Goal: Information Seeking & Learning: Learn about a topic

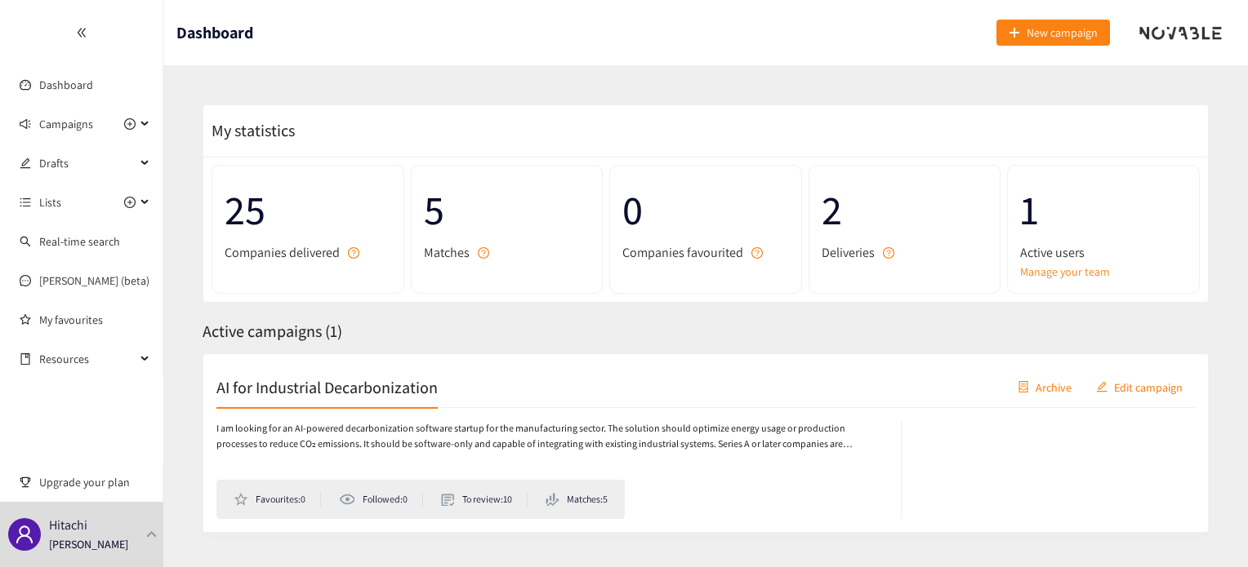
click at [850, 337] on div "Active campaigns ( 1 )" at bounding box center [705, 331] width 1006 height 25
click at [131, 118] on icon "plus-circle" at bounding box center [129, 123] width 11 height 11
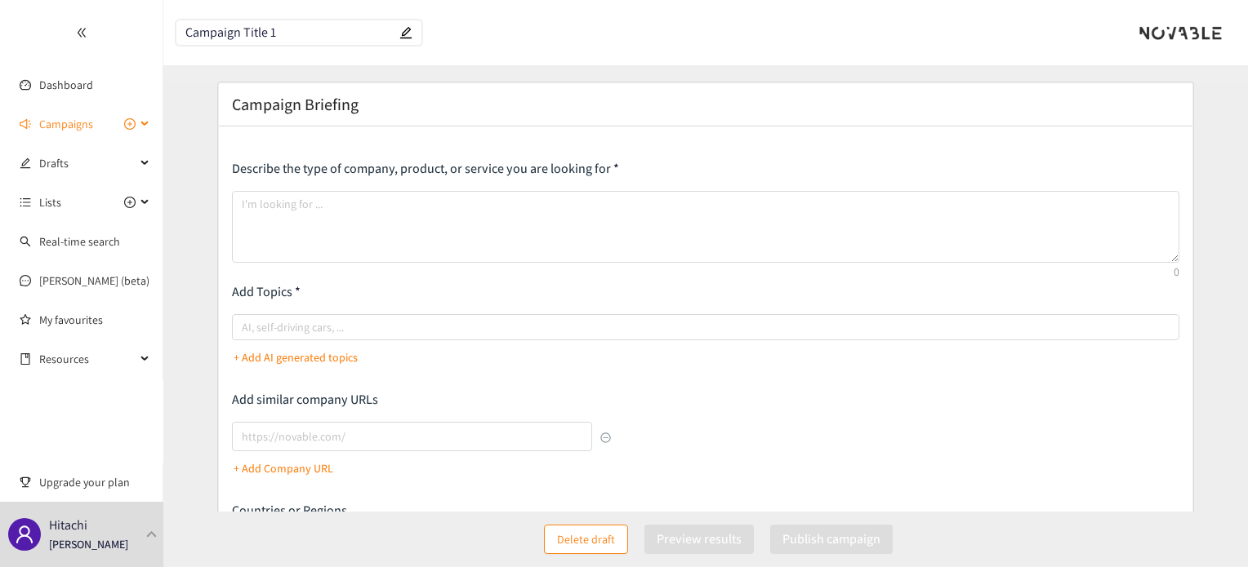
click at [126, 127] on icon "plus-circle" at bounding box center [129, 123] width 11 height 11
click at [105, 127] on span "Campaigns" at bounding box center [87, 124] width 96 height 33
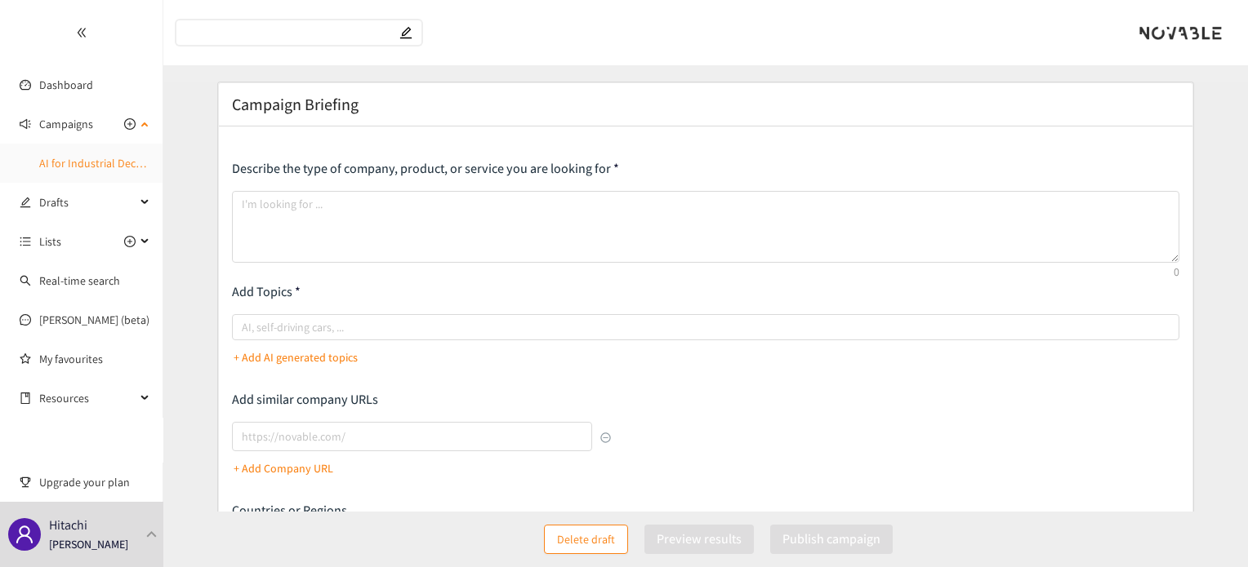
click at [106, 156] on link "AI for Industrial Decarbonization" at bounding box center [118, 163] width 158 height 15
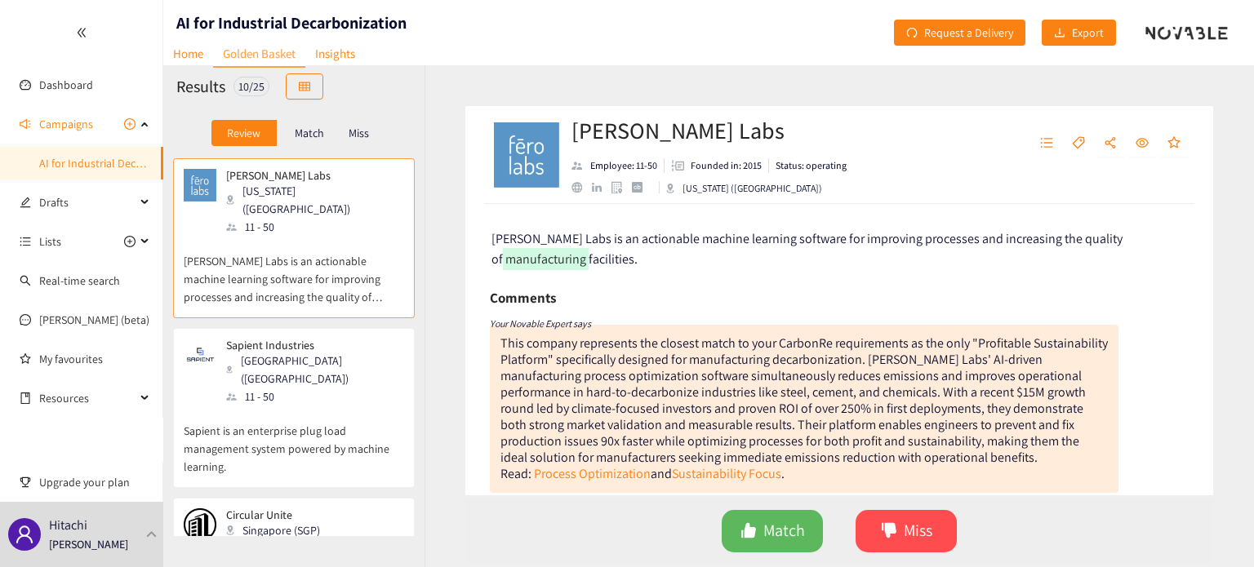
click at [331, 368] on div "Sapient Industries [GEOGRAPHIC_DATA] ([GEOGRAPHIC_DATA]) 11 - 50 Sapient is an …" at bounding box center [294, 413] width 220 height 149
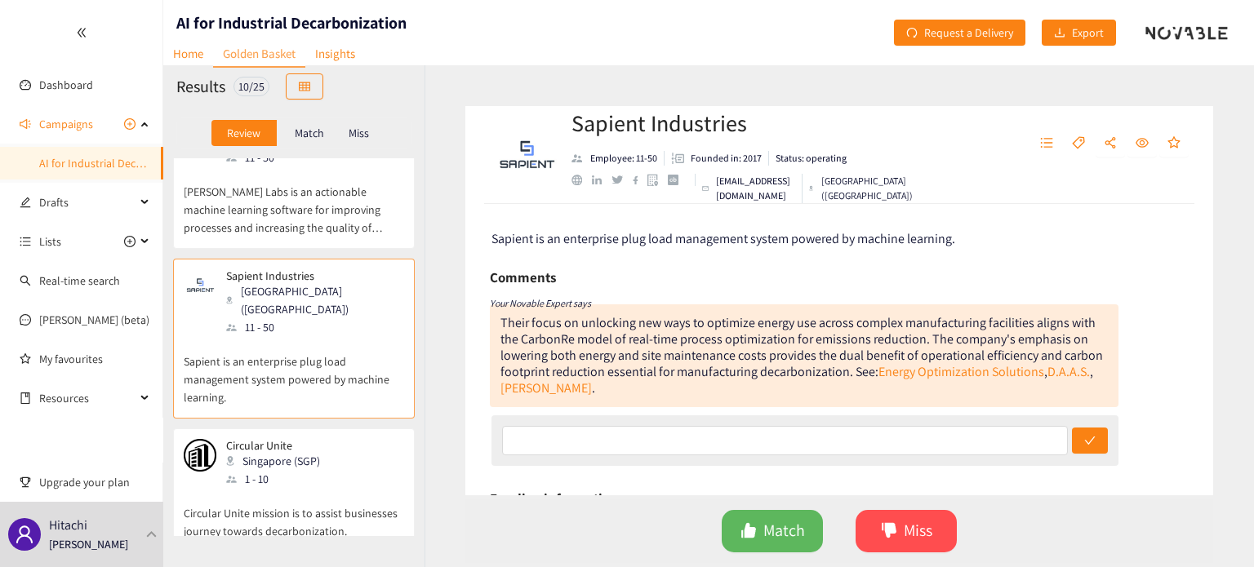
scroll to position [217, 0]
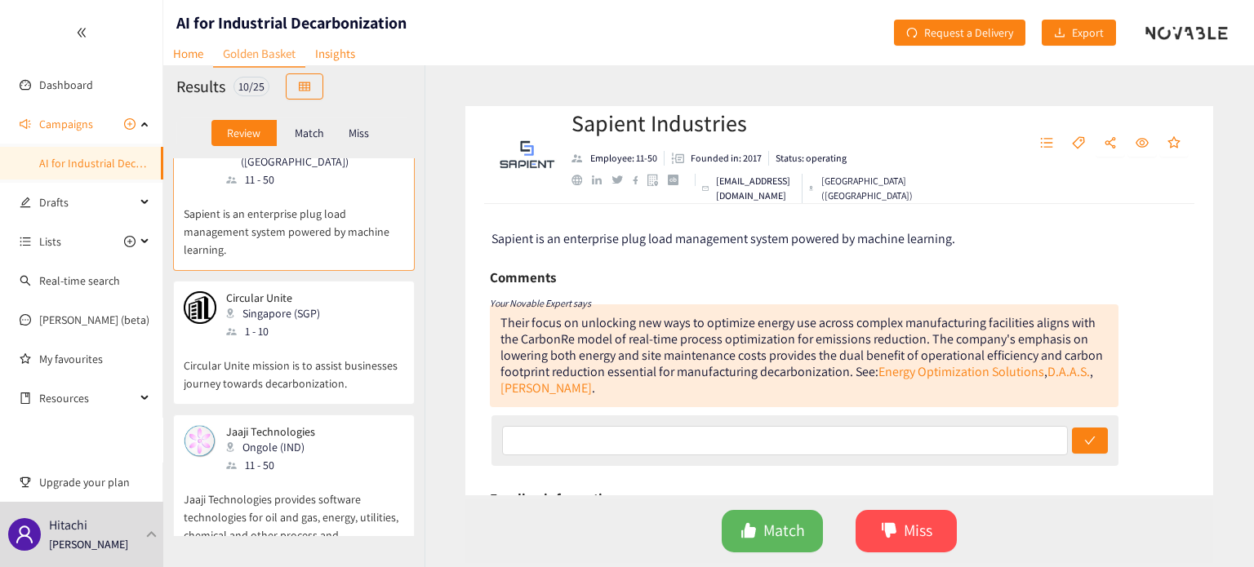
click at [332, 340] on p "Circular Unite mission is to assist businesses journey towards decarbonization." at bounding box center [294, 366] width 220 height 52
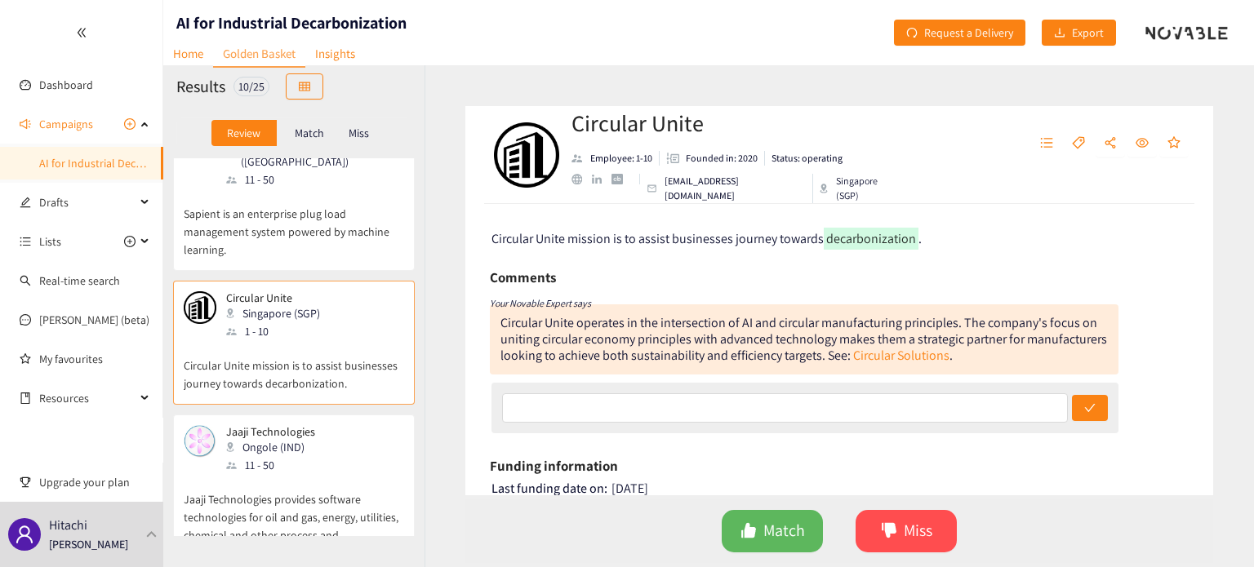
scroll to position [327, 0]
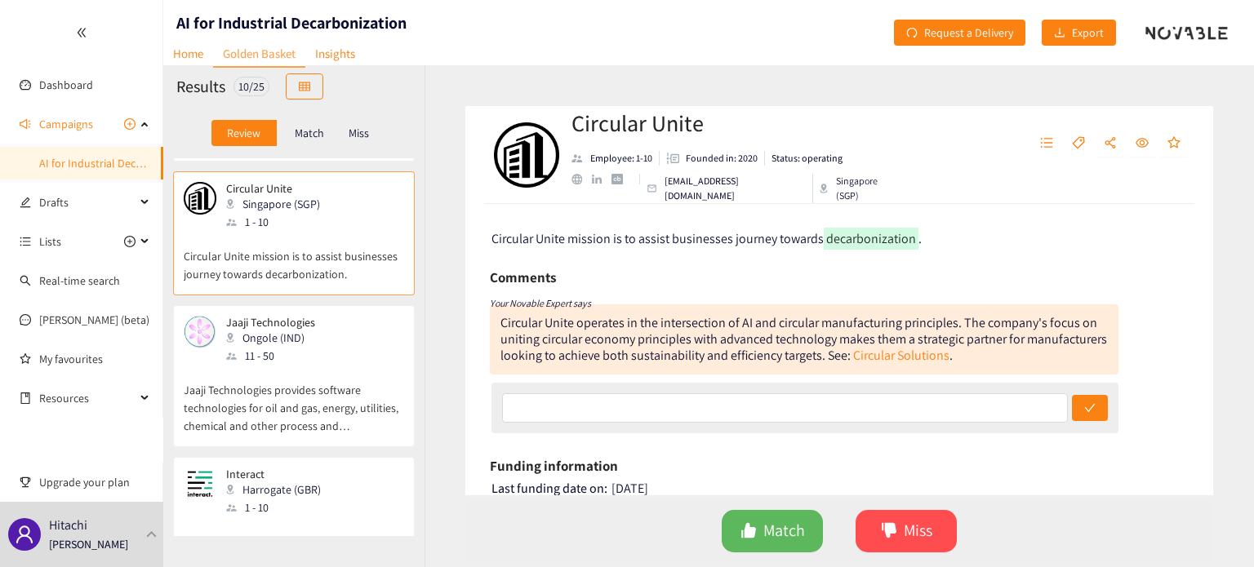
click at [332, 316] on div "Jaaji Technologies Ongole (IND) 11 - 50" at bounding box center [294, 340] width 220 height 49
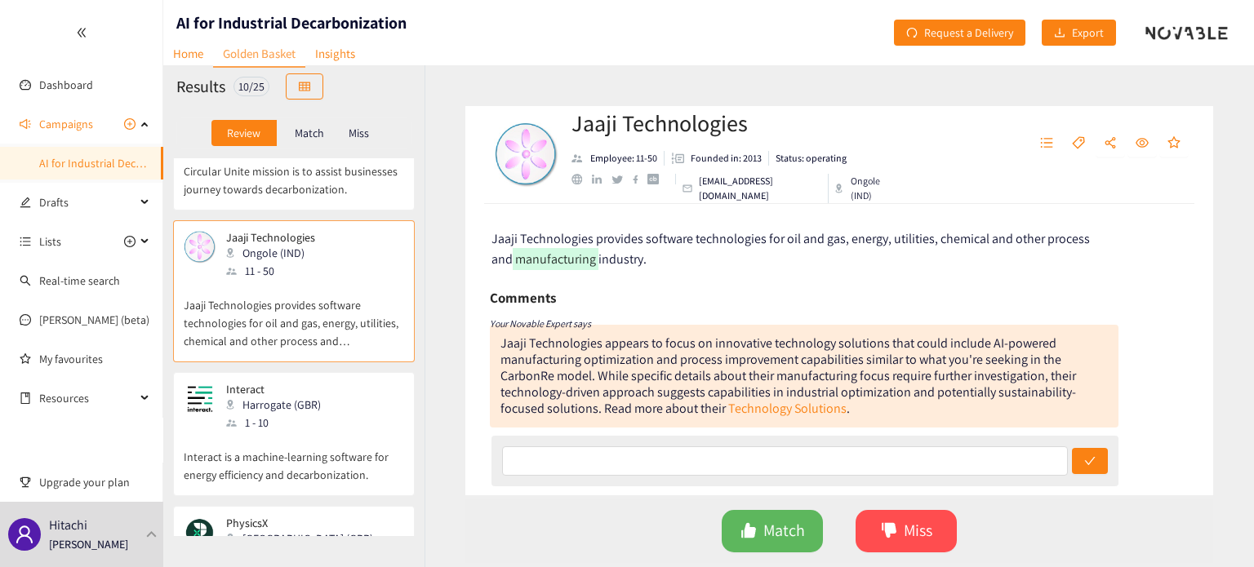
scroll to position [544, 0]
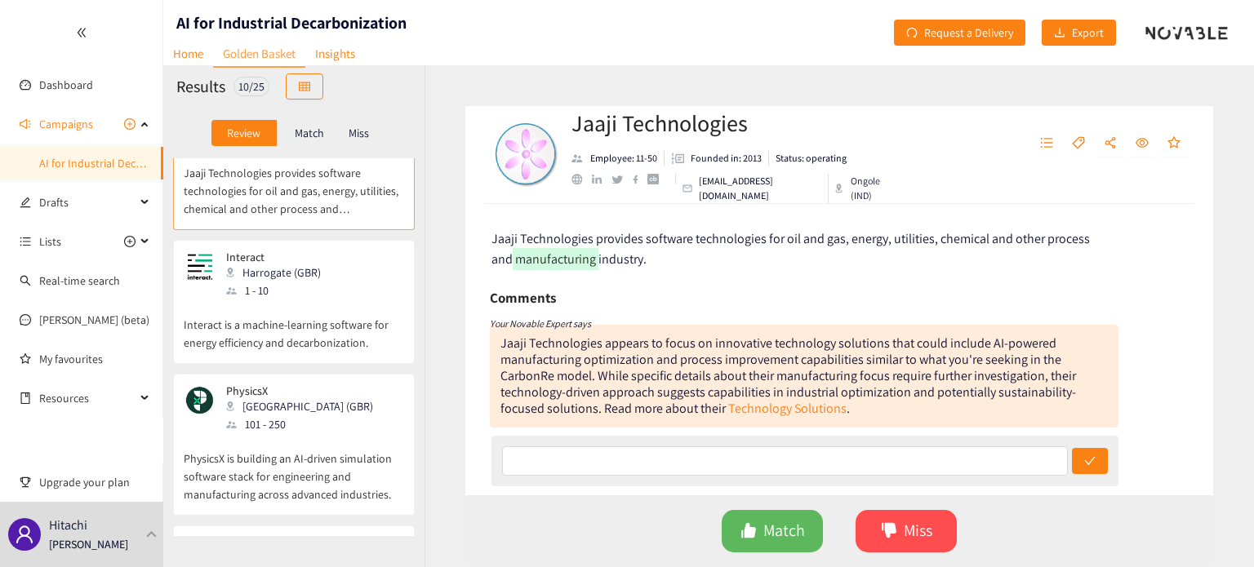
click at [327, 300] on p "Interact is a machine-learning software for energy efficiency and decarbonizati…" at bounding box center [294, 326] width 220 height 52
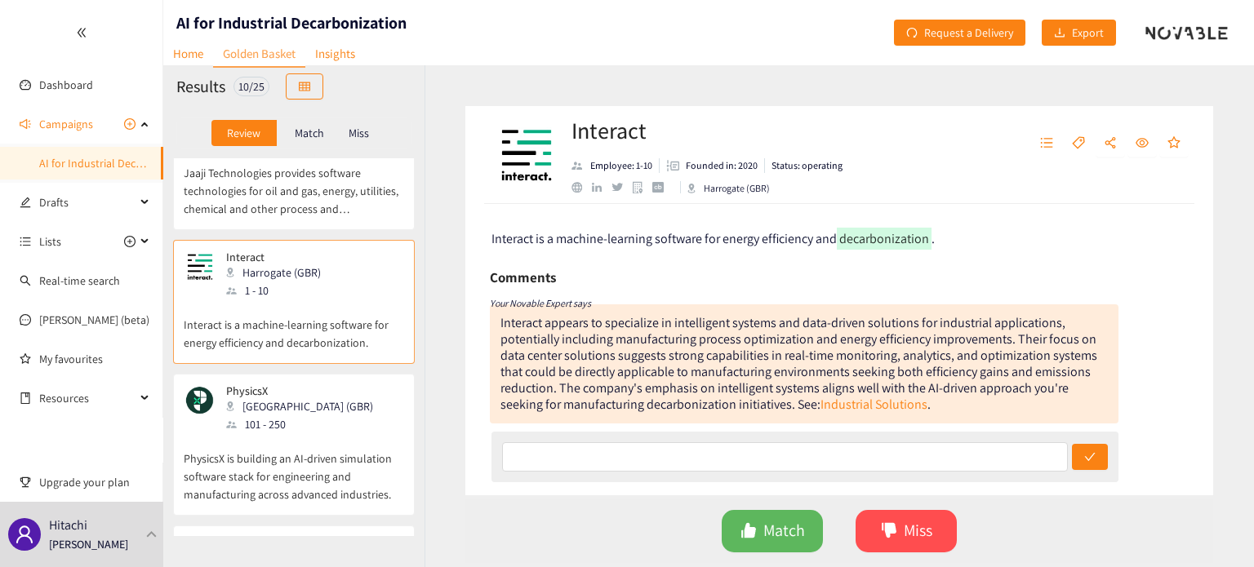
click at [304, 398] on div "[GEOGRAPHIC_DATA] (GBR)" at bounding box center [304, 407] width 157 height 18
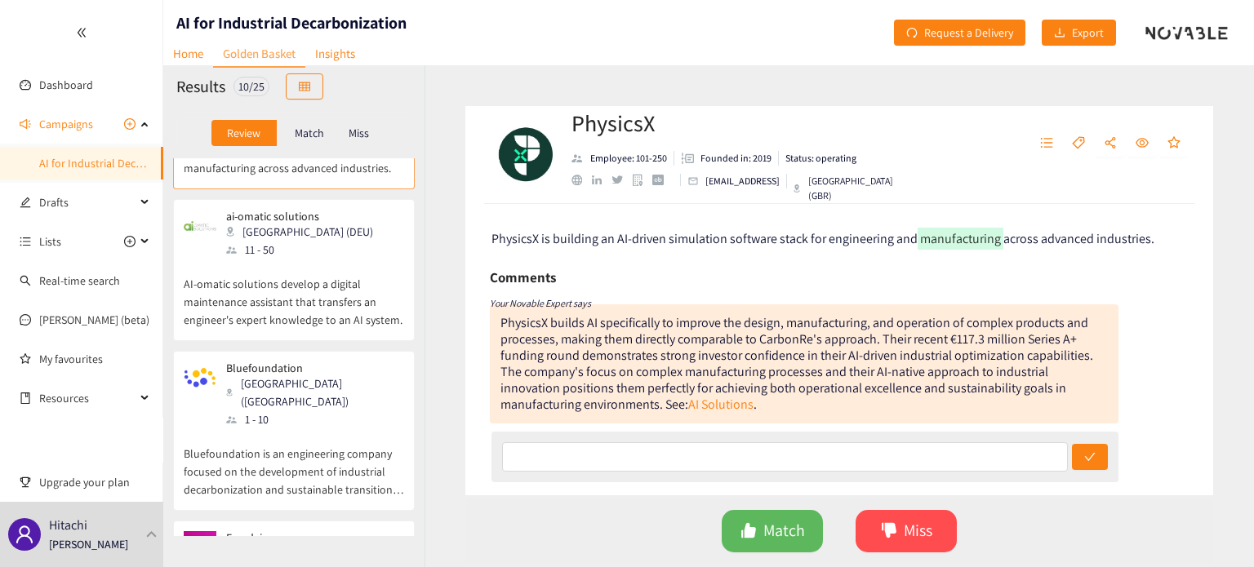
scroll to position [762, 0]
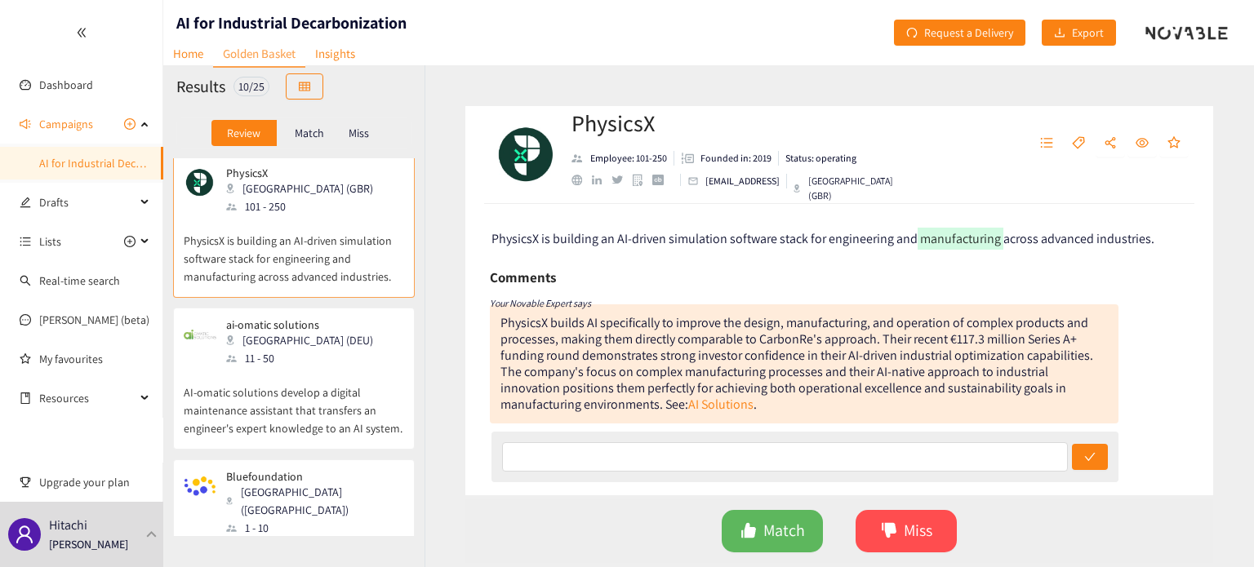
click at [304, 367] on p "AI-omatic solutions develop a digital maintenance assistant that transfers an e…" at bounding box center [294, 402] width 220 height 70
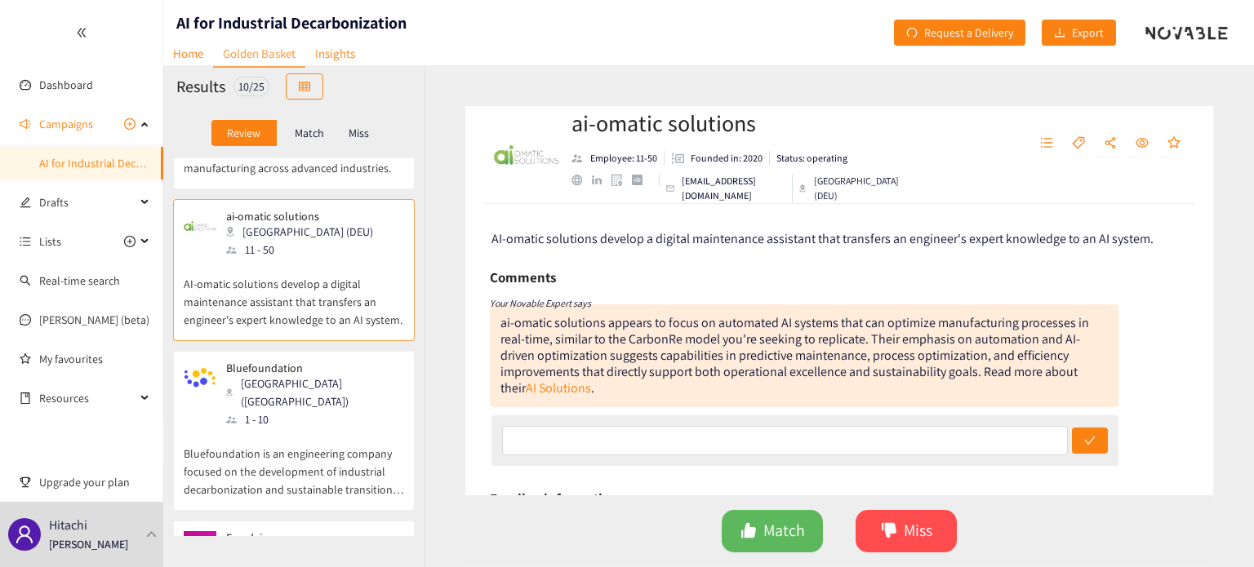
click at [304, 362] on div "Bluefoundation [GEOGRAPHIC_DATA] ([GEOGRAPHIC_DATA]) 1 - 10" at bounding box center [294, 395] width 220 height 67
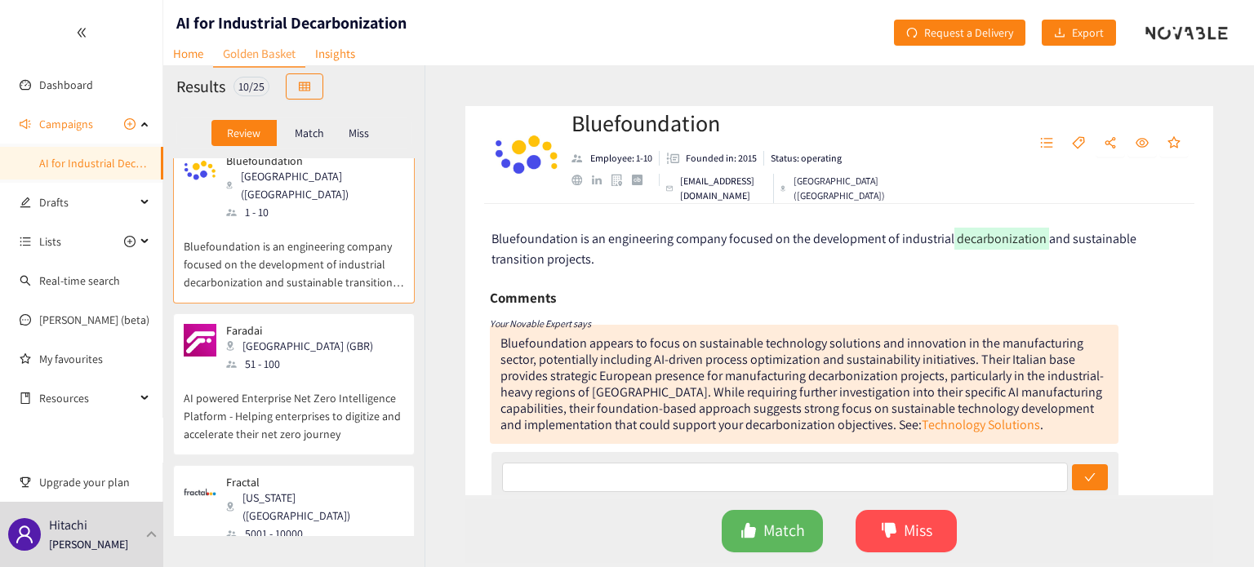
scroll to position [1083, 0]
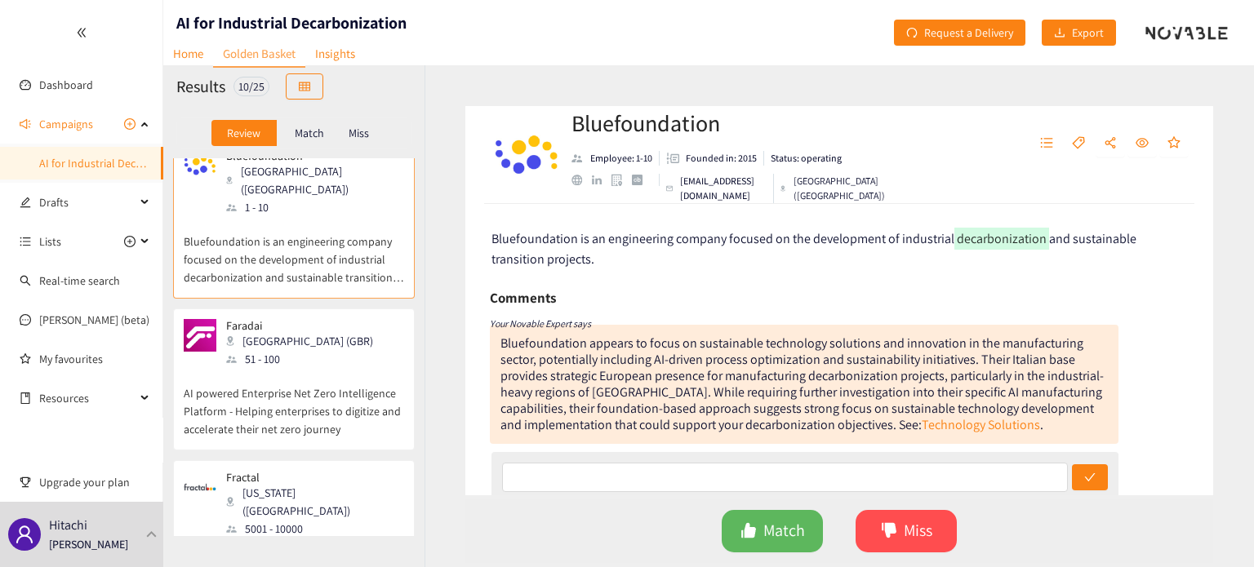
click at [304, 368] on p "AI powered Enterprise Net Zero Intelligence Platform - Helping enterprises to d…" at bounding box center [294, 403] width 220 height 70
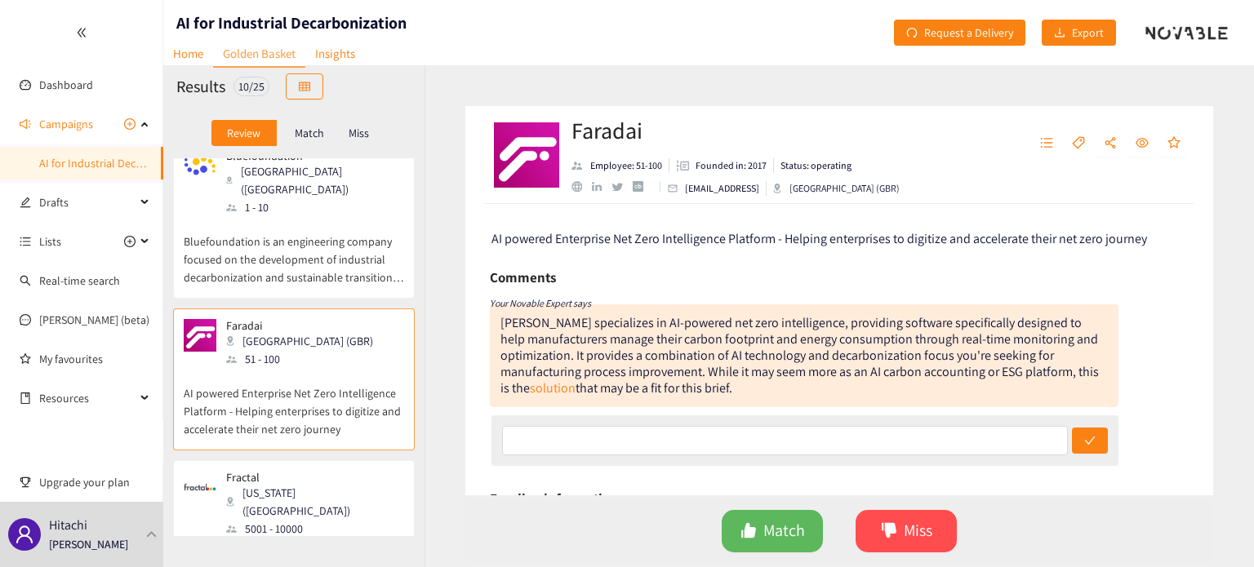
click at [303, 383] on div "[PERSON_NAME] Labs [US_STATE] ([GEOGRAPHIC_DATA]) 11 - 50 [PERSON_NAME] Labs is…" at bounding box center [293, 347] width 261 height 378
click at [291, 538] on p "Fractal is an AI firm with the aspiration to power every human decision in thee…" at bounding box center [294, 573] width 220 height 70
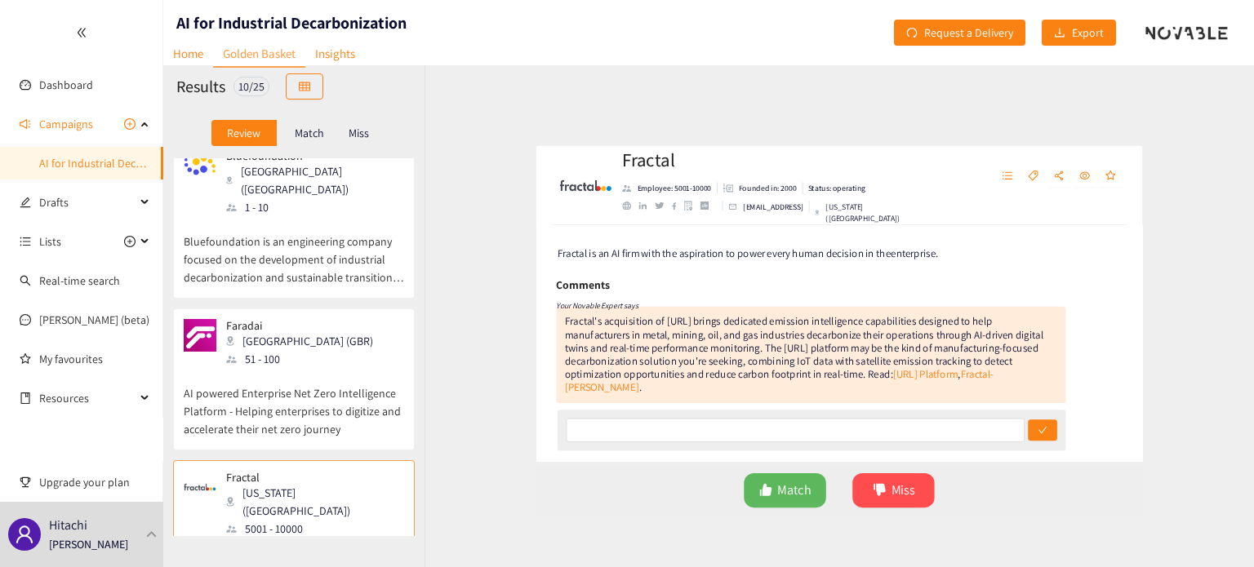
click at [246, 535] on div "[PERSON_NAME] Labs [US_STATE] ([GEOGRAPHIC_DATA]) 11 - 50 [PERSON_NAME] Labs is…" at bounding box center [293, 347] width 261 height 378
click at [389, 368] on p "AI powered Enterprise Net Zero Intelligence Platform - Helping enterprises to d…" at bounding box center [294, 403] width 220 height 70
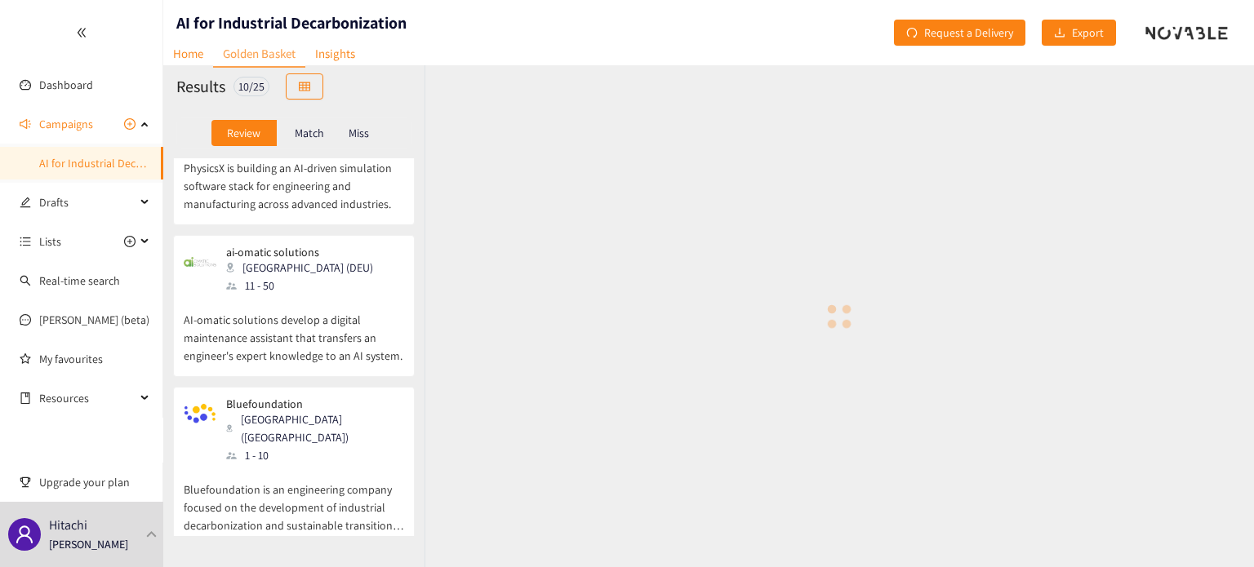
scroll to position [865, 0]
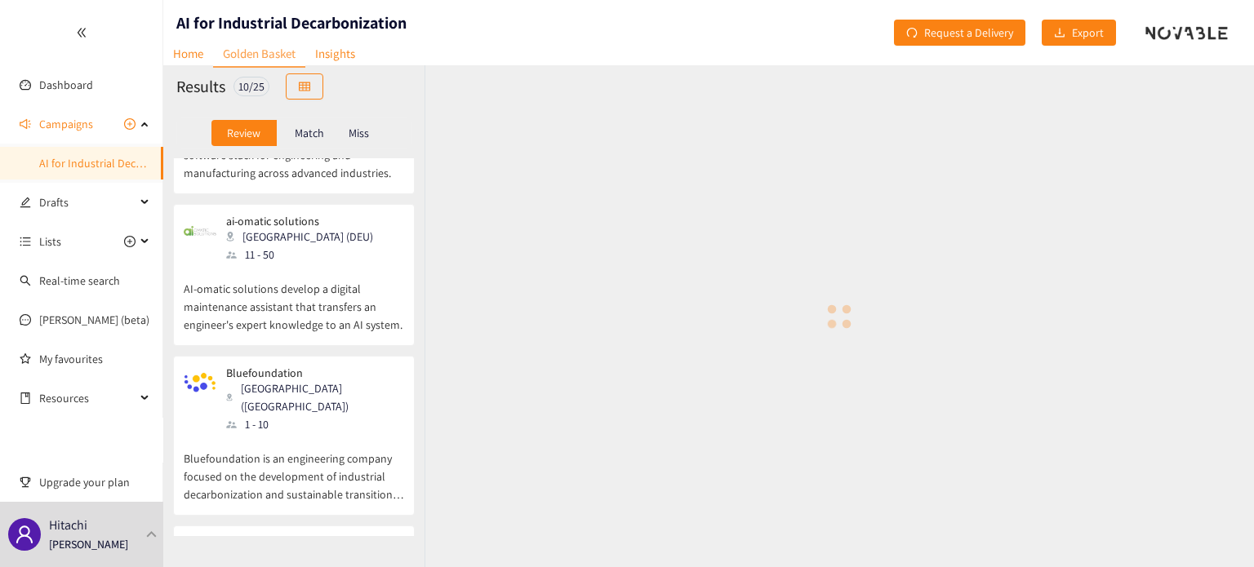
click at [327, 434] on p "Bluefoundation is an engineering company focused on the development of industri…" at bounding box center [294, 469] width 220 height 70
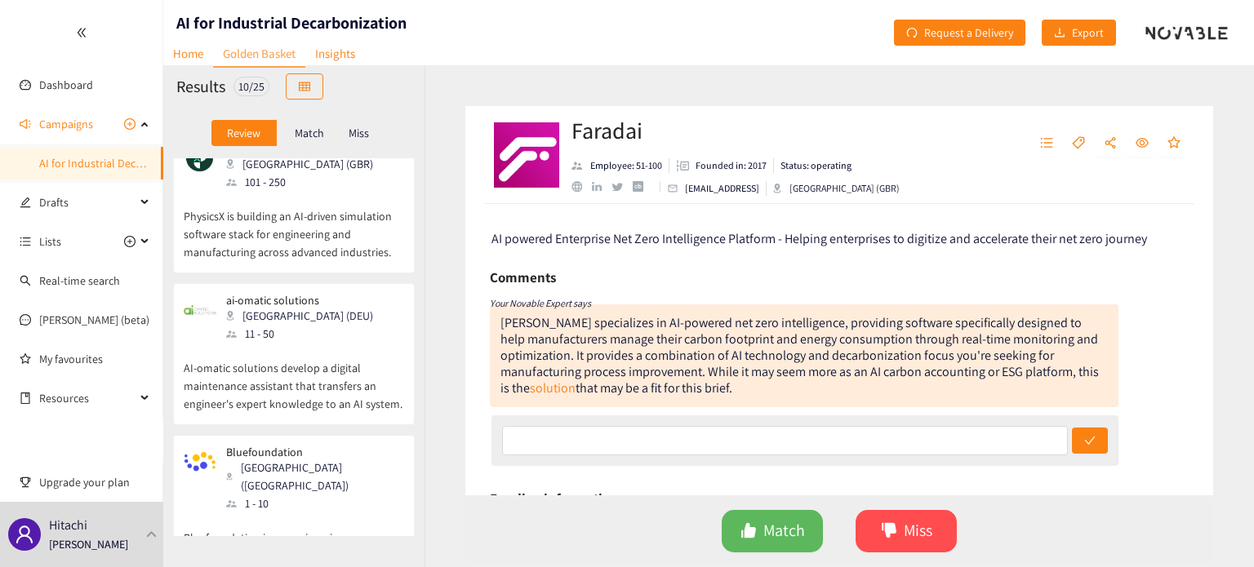
scroll to position [756, 0]
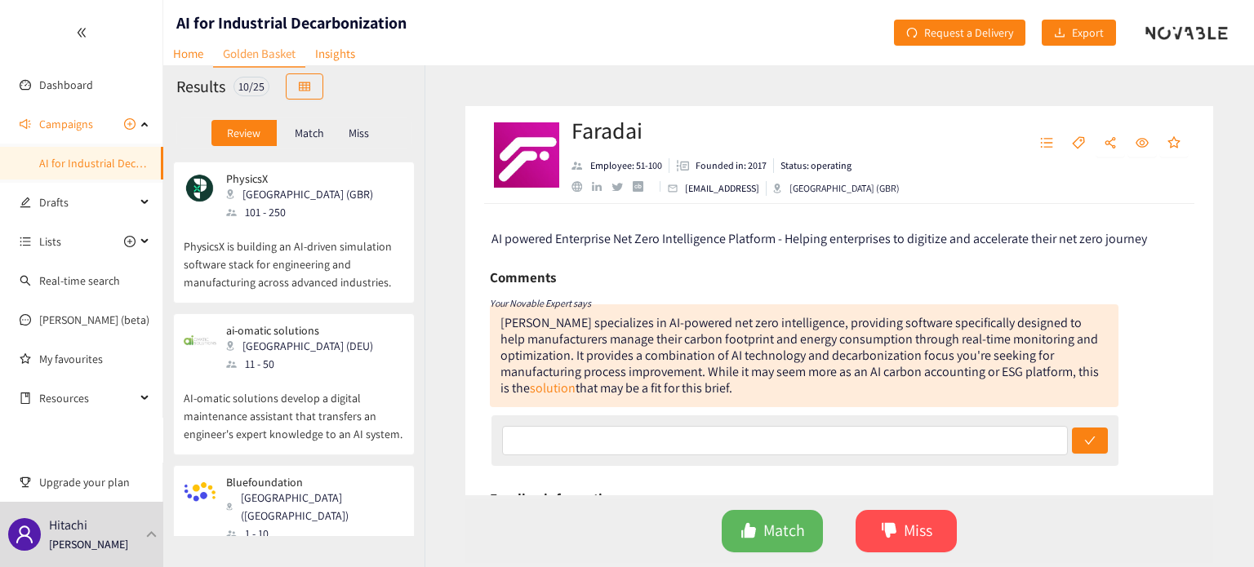
click at [327, 373] on p "AI-omatic solutions develop a digital maintenance assistant that transfers an e…" at bounding box center [294, 408] width 220 height 70
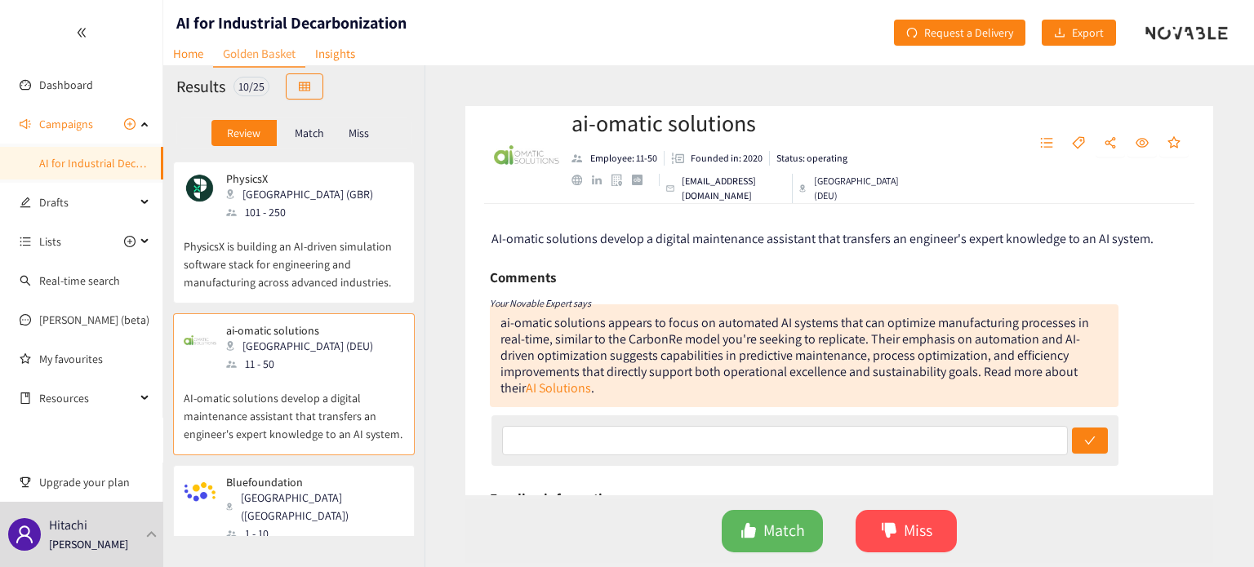
scroll to position [647, 0]
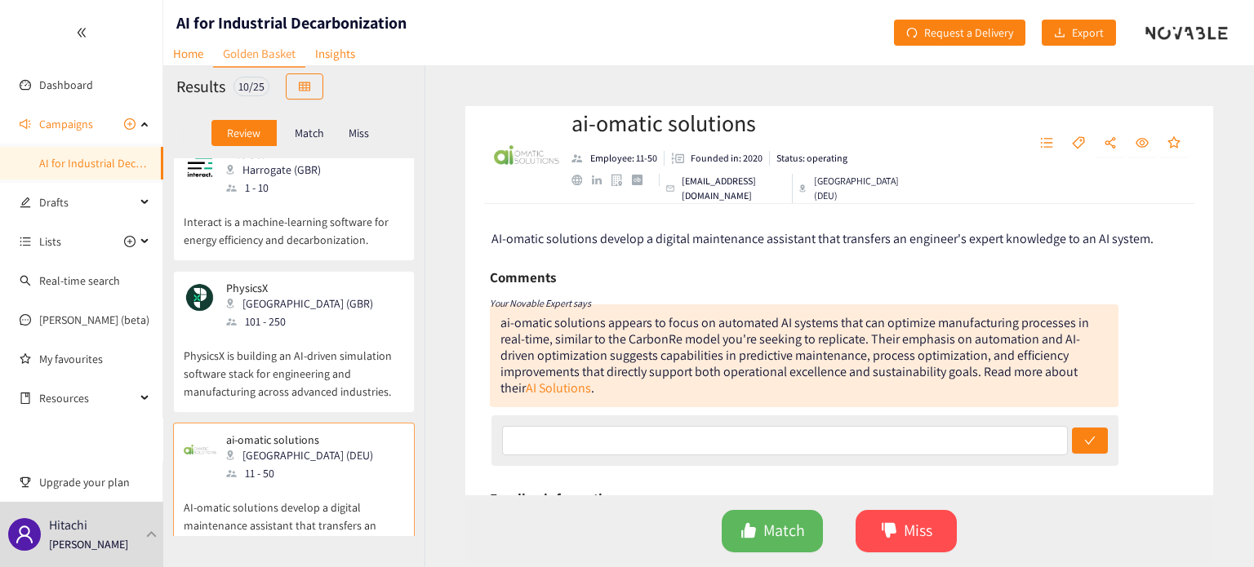
click at [327, 334] on p "PhysicsX is building an AI-driven simulation software stack for engineering and…" at bounding box center [294, 366] width 220 height 70
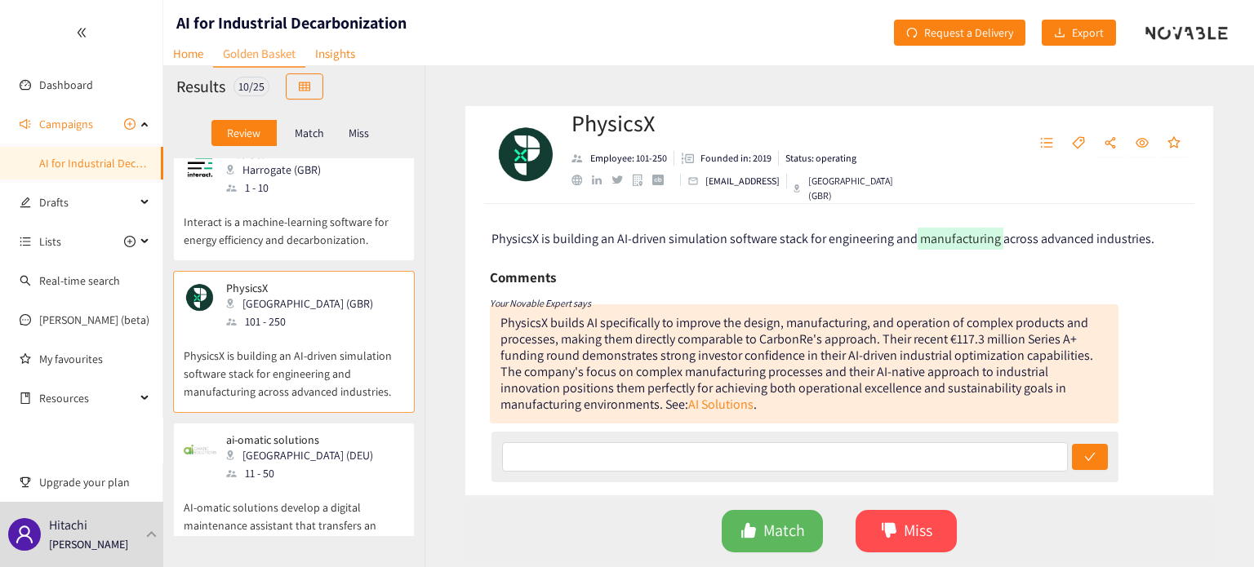
scroll to position [539, 0]
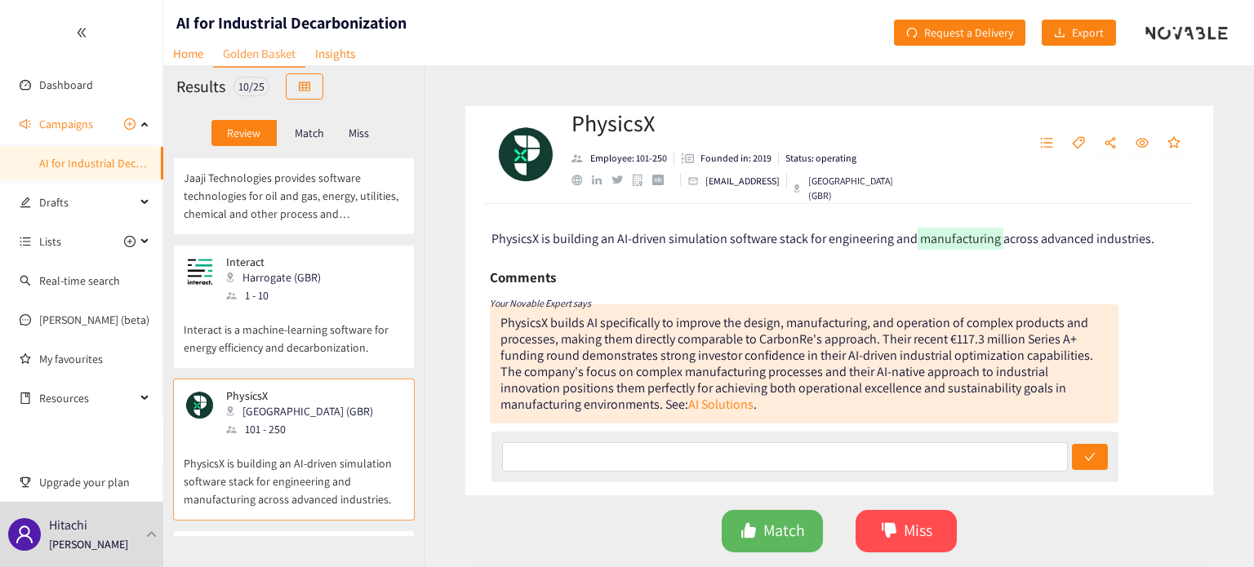
click at [327, 302] on div "Interact Harrogate (GBR) 1 - 10 Interact is a machine-learning software for ene…" at bounding box center [294, 312] width 220 height 113
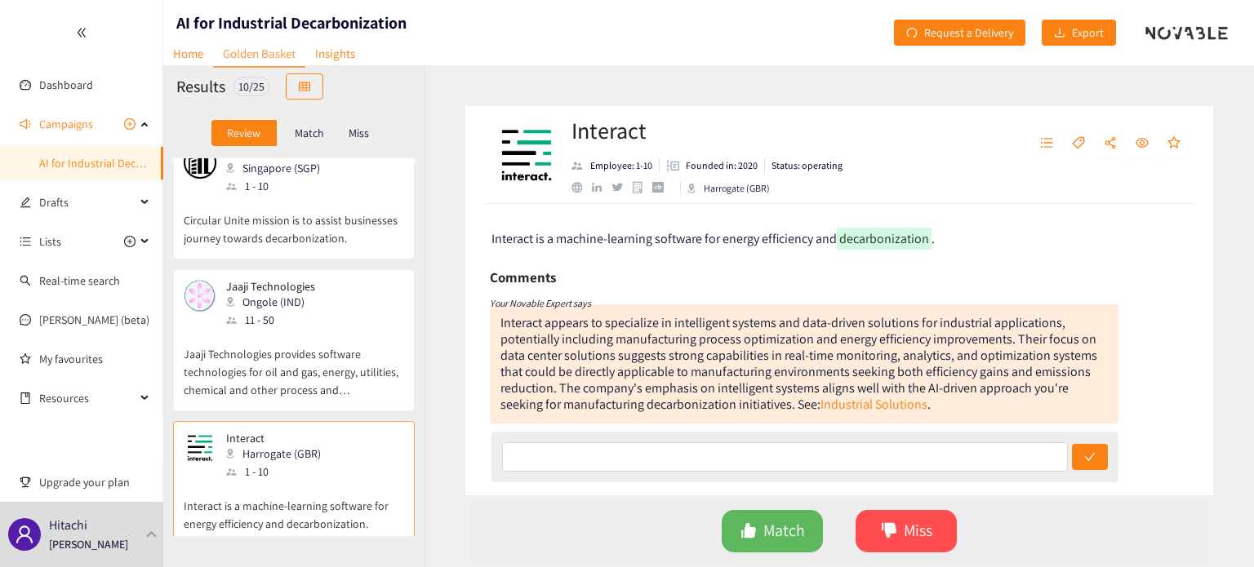
scroll to position [320, 0]
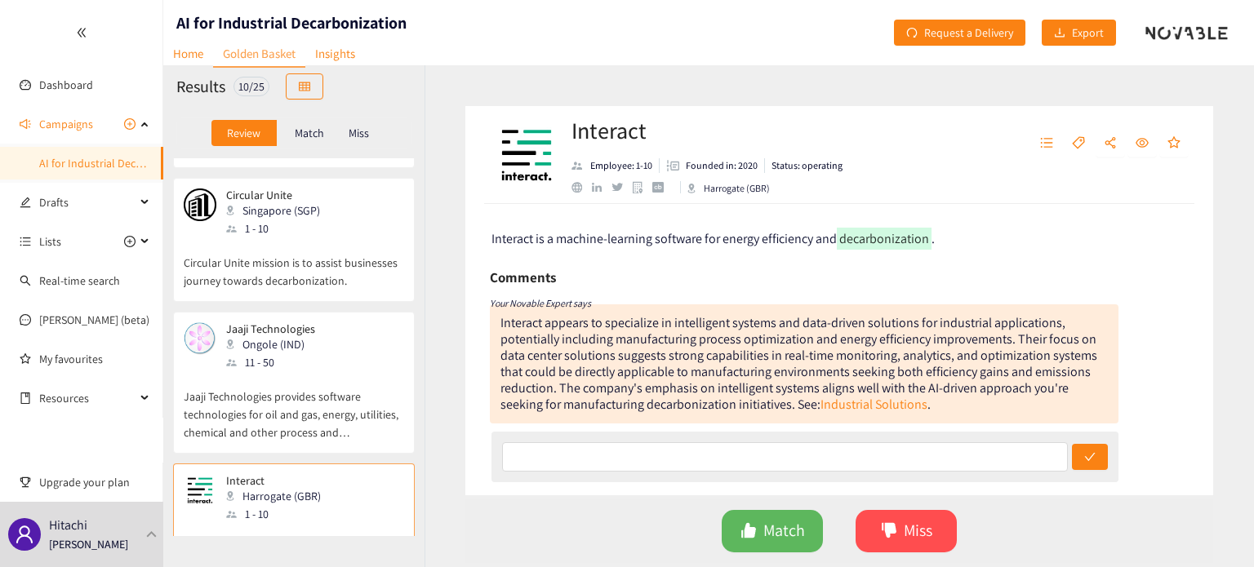
click at [323, 372] on p "Jaaji Technologies provides software technologies for oil and gas, energy, util…" at bounding box center [294, 407] width 220 height 70
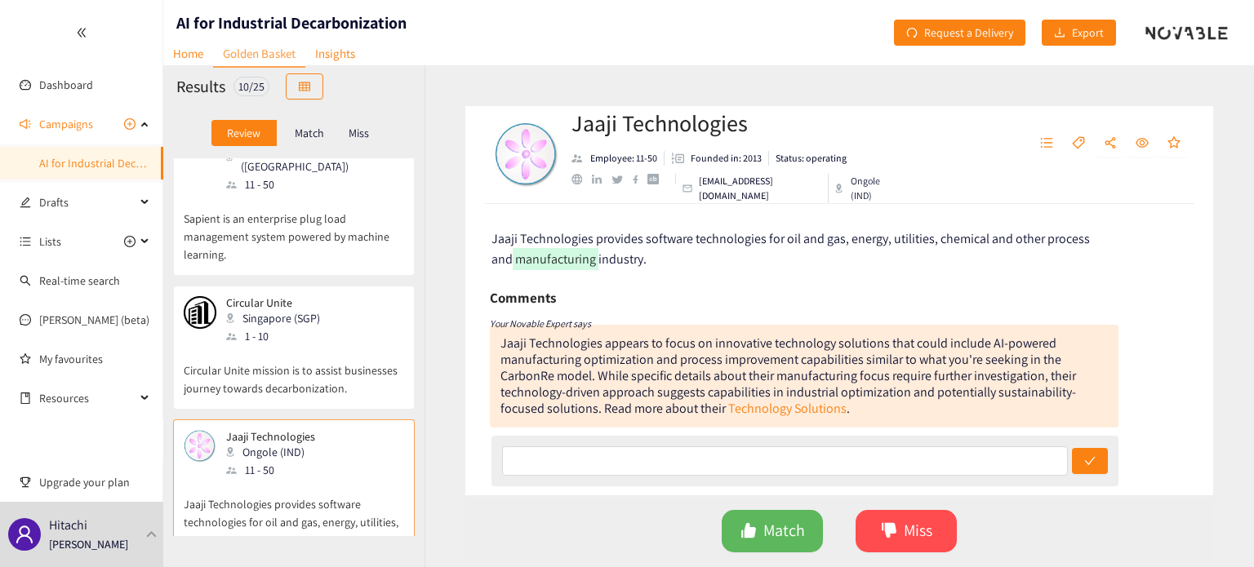
click at [317, 345] on p "Circular Unite mission is to assist businesses journey towards decarbonization." at bounding box center [294, 371] width 220 height 52
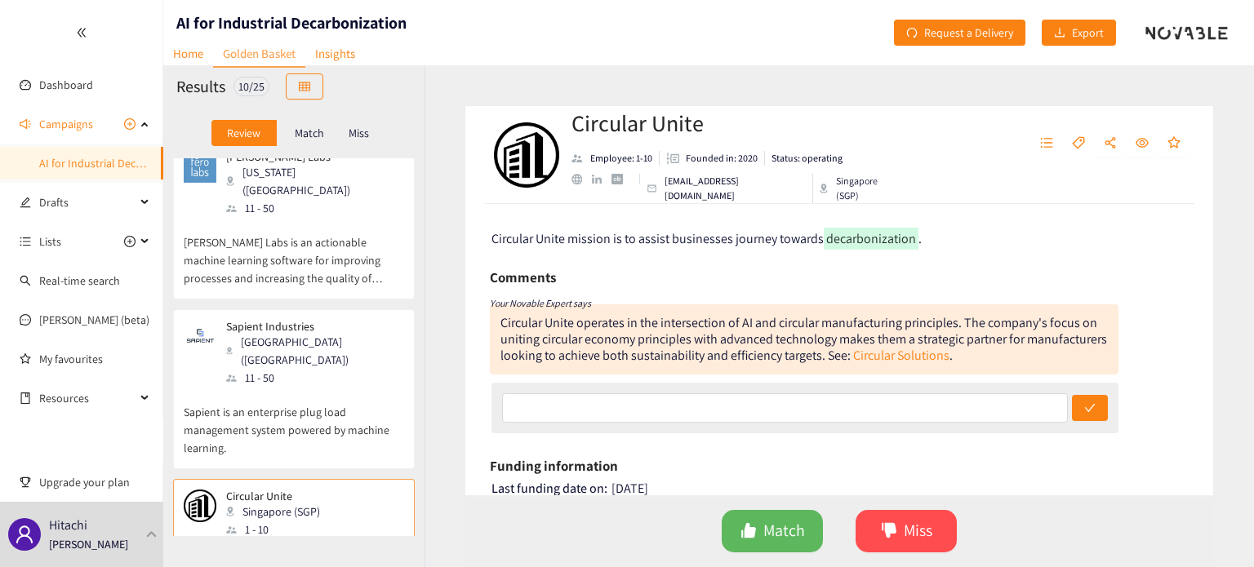
scroll to position [0, 0]
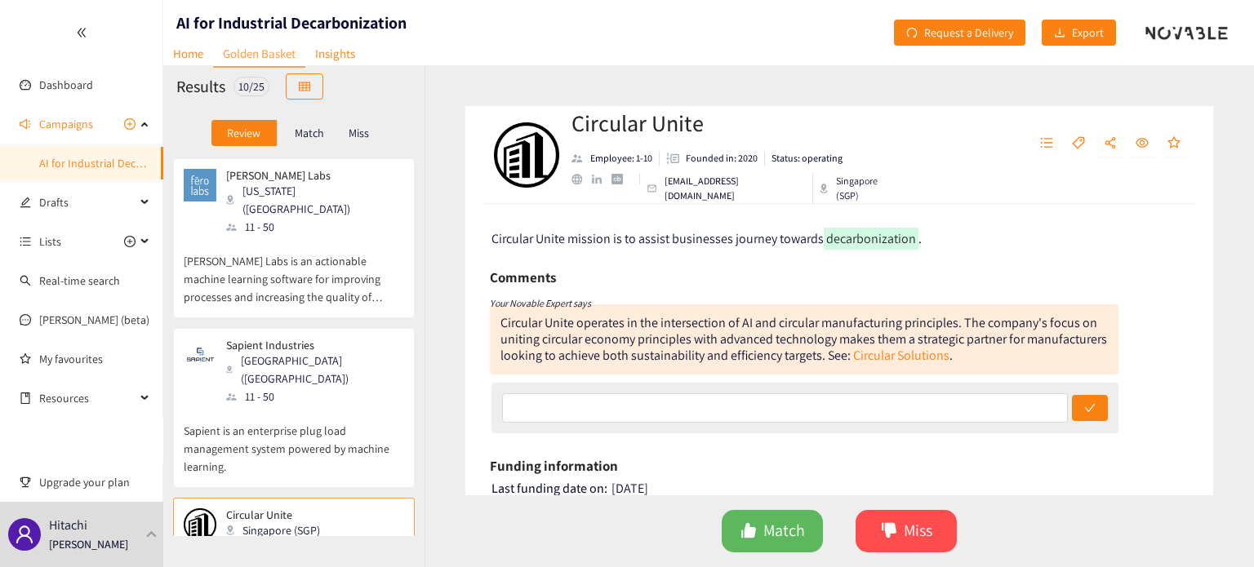
click at [307, 328] on div "Sapient Industries [GEOGRAPHIC_DATA] ([GEOGRAPHIC_DATA]) 11 - 50 Sapient is an …" at bounding box center [294, 408] width 242 height 160
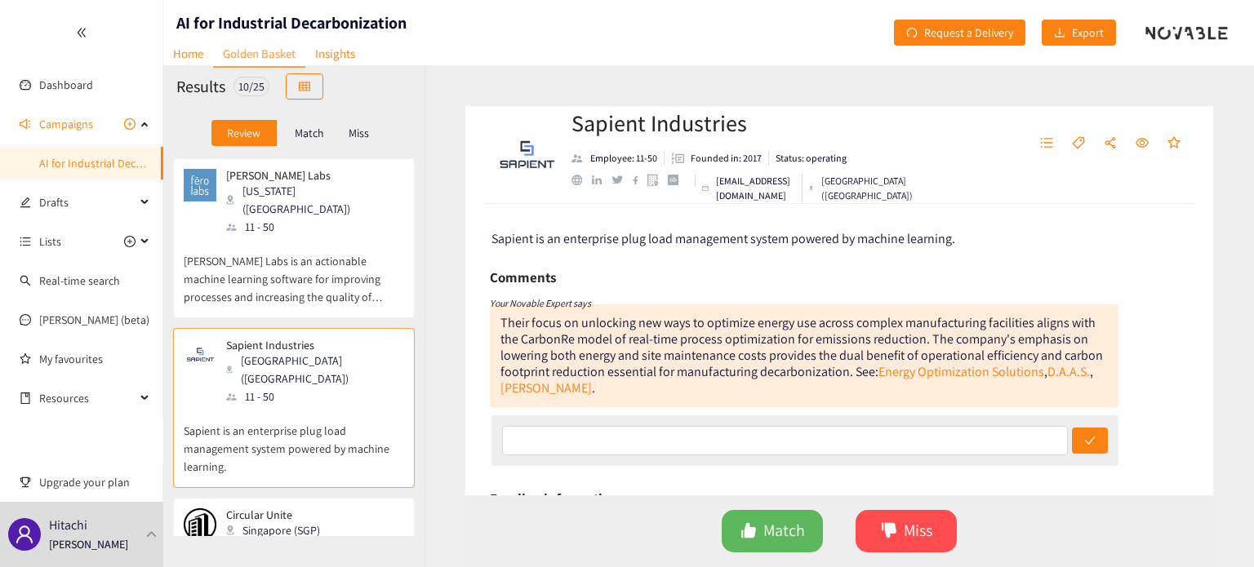
click at [333, 267] on p "[PERSON_NAME] Labs is an actionable machine learning software for improving pro…" at bounding box center [294, 271] width 220 height 70
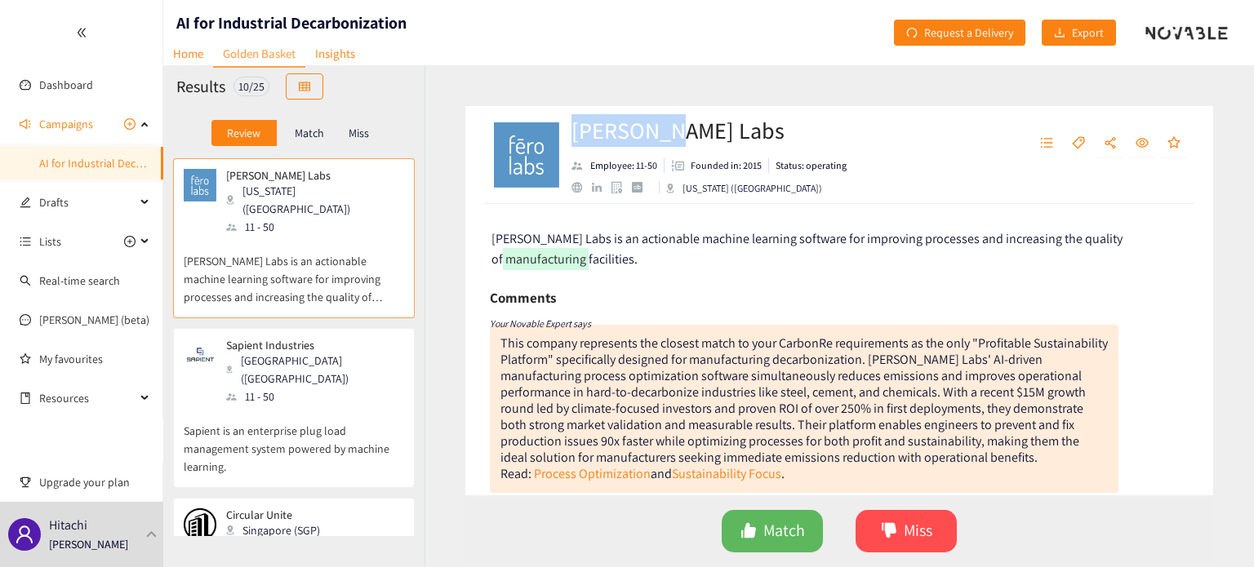
drag, startPoint x: 664, startPoint y: 122, endPoint x: 574, endPoint y: 139, distance: 91.3
click at [574, 139] on h2 "[PERSON_NAME] Labs" at bounding box center [709, 130] width 275 height 33
copy h2 "[PERSON_NAME] Labs"
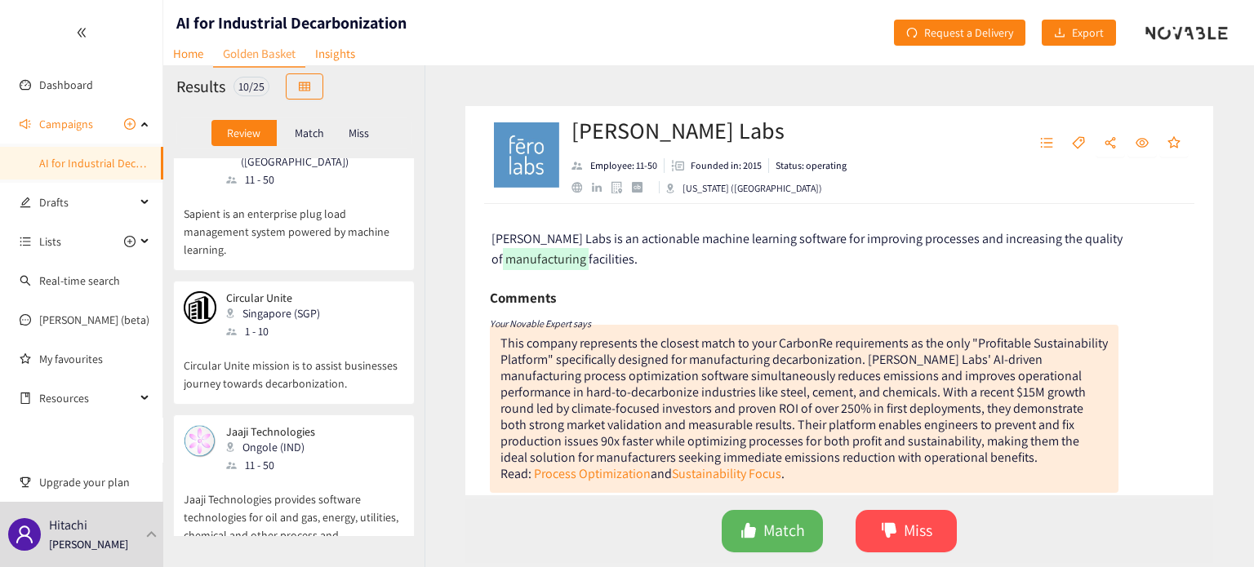
click at [300, 189] on p "Sapient is an enterprise plug load management system powered by machine learnin…" at bounding box center [294, 224] width 220 height 70
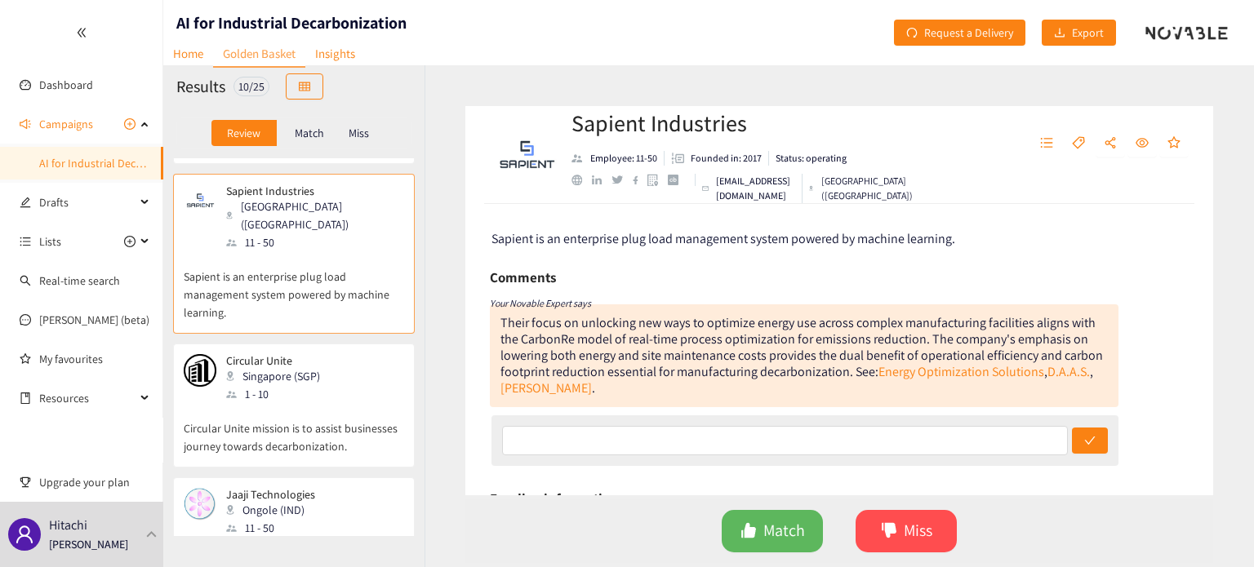
scroll to position [109, 0]
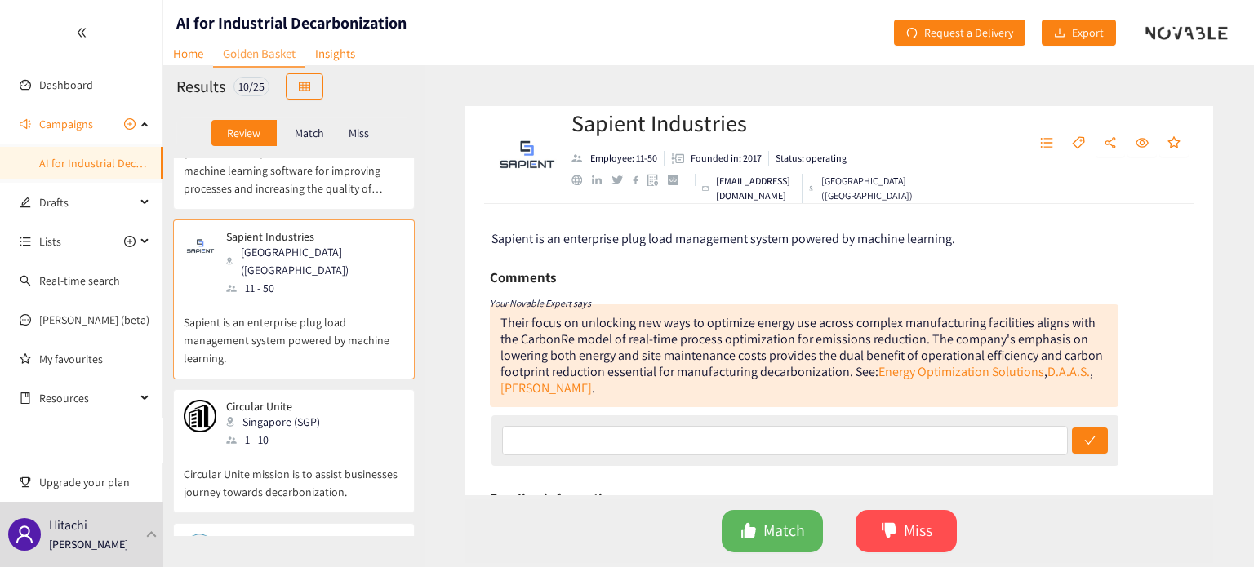
click at [379, 400] on div "Circular Unite Singapore (SGP) 1 - 10" at bounding box center [294, 424] width 220 height 49
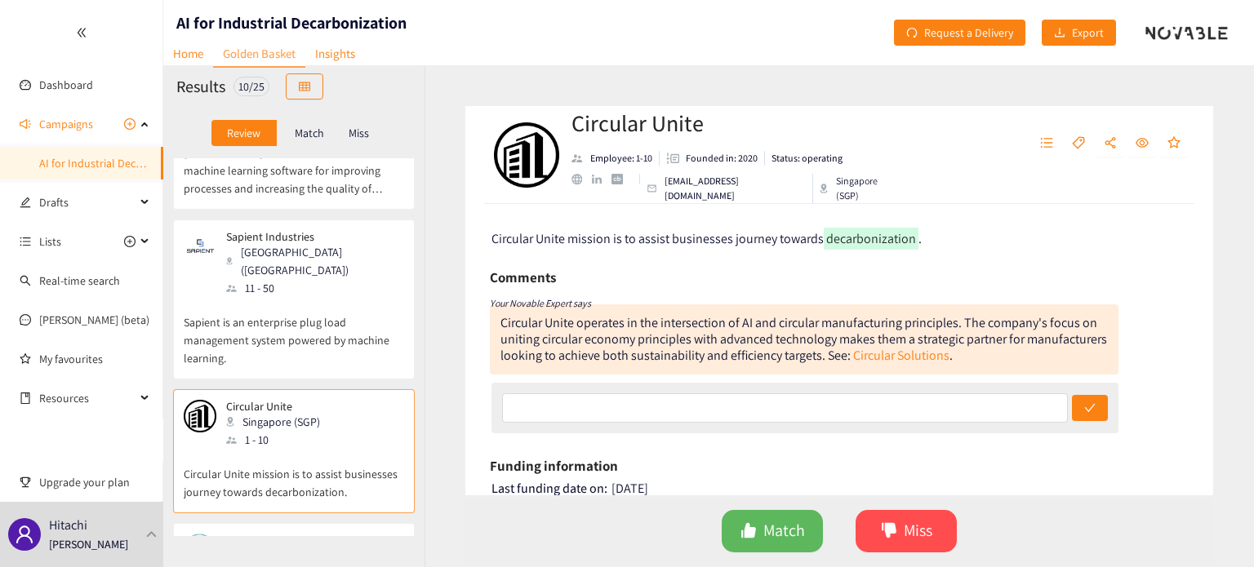
click at [375, 297] on p "Sapient is an enterprise plug load management system powered by machine learnin…" at bounding box center [294, 332] width 220 height 70
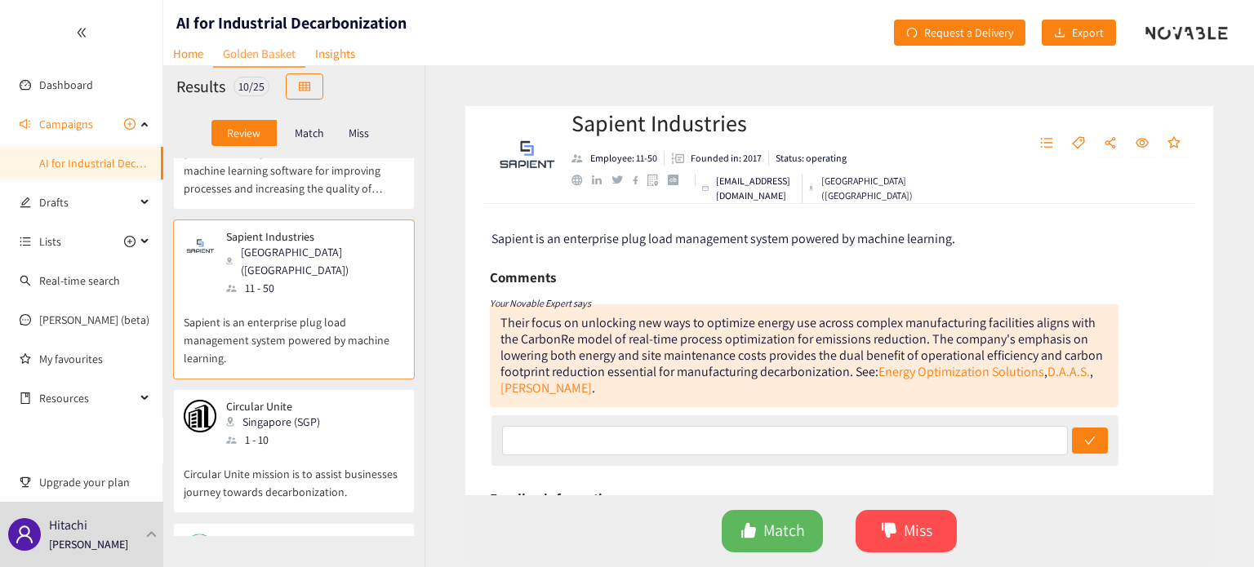
click at [352, 400] on div "Circular Unite Singapore (SGP) 1 - 10" at bounding box center [294, 424] width 220 height 49
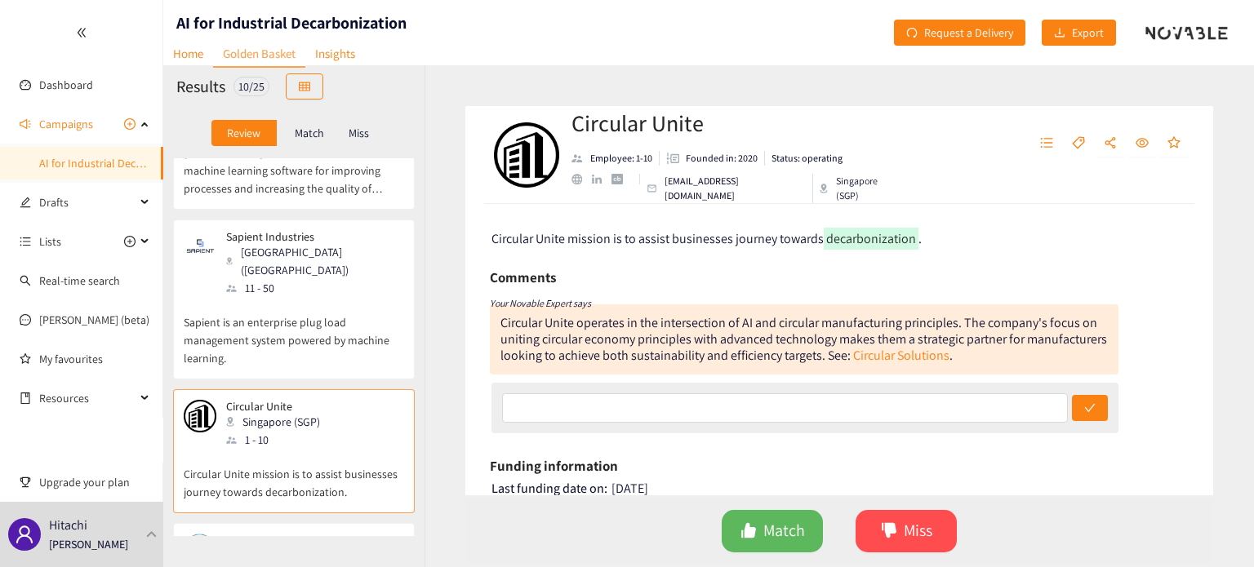
scroll to position [327, 0]
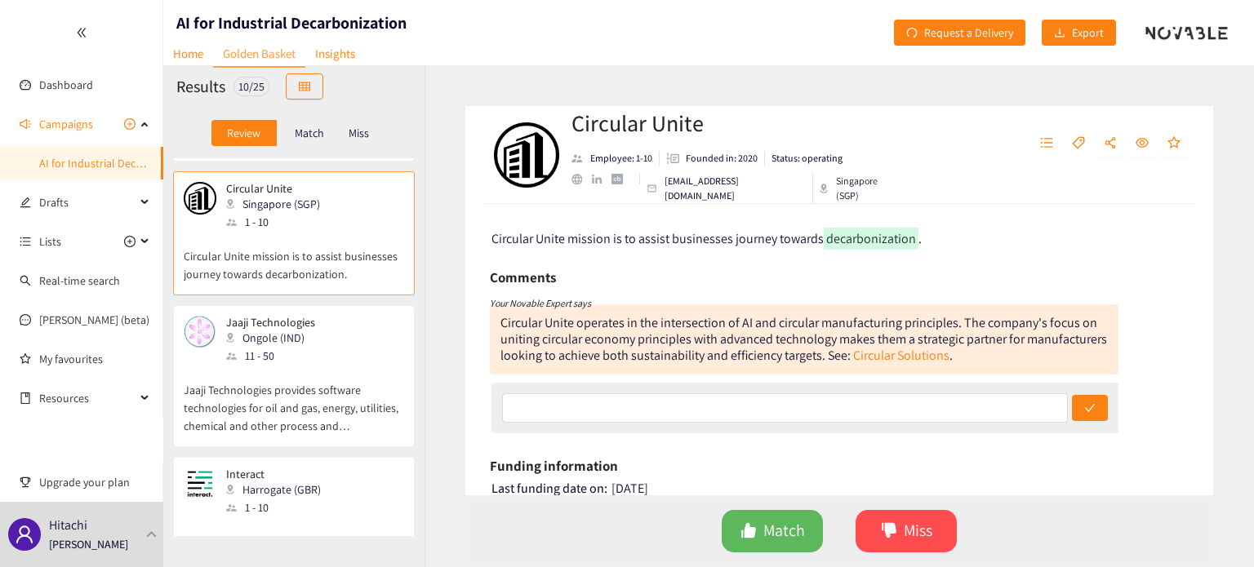
click at [313, 365] on p "Jaaji Technologies provides software technologies for oil and gas, energy, util…" at bounding box center [294, 400] width 220 height 70
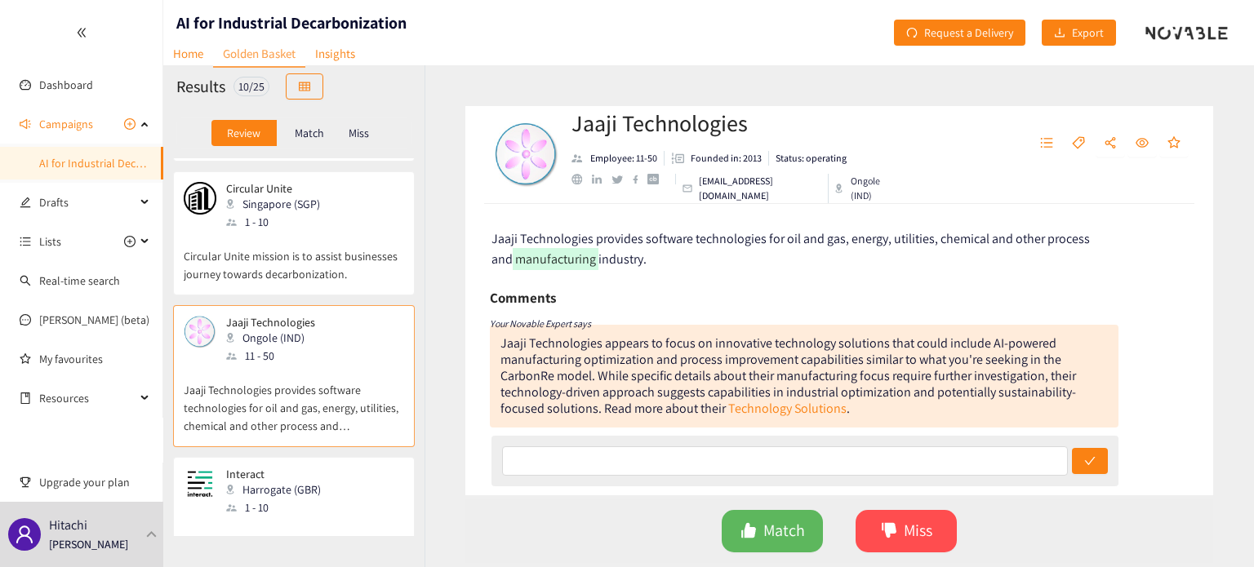
scroll to position [435, 0]
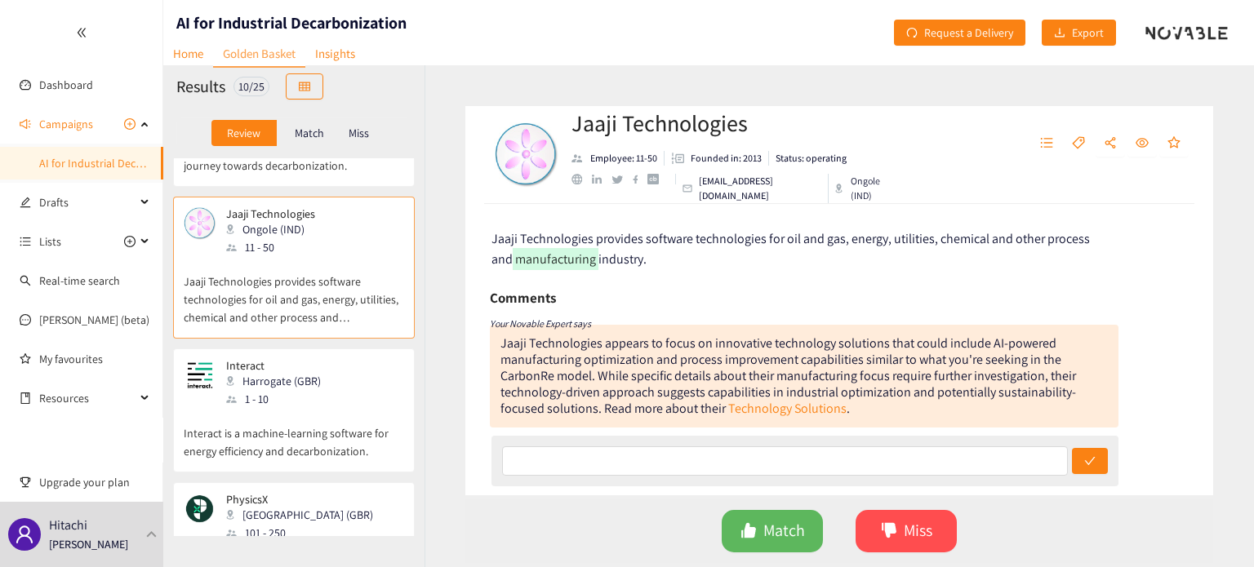
click at [313, 372] on div "Harrogate (GBR)" at bounding box center [278, 381] width 105 height 18
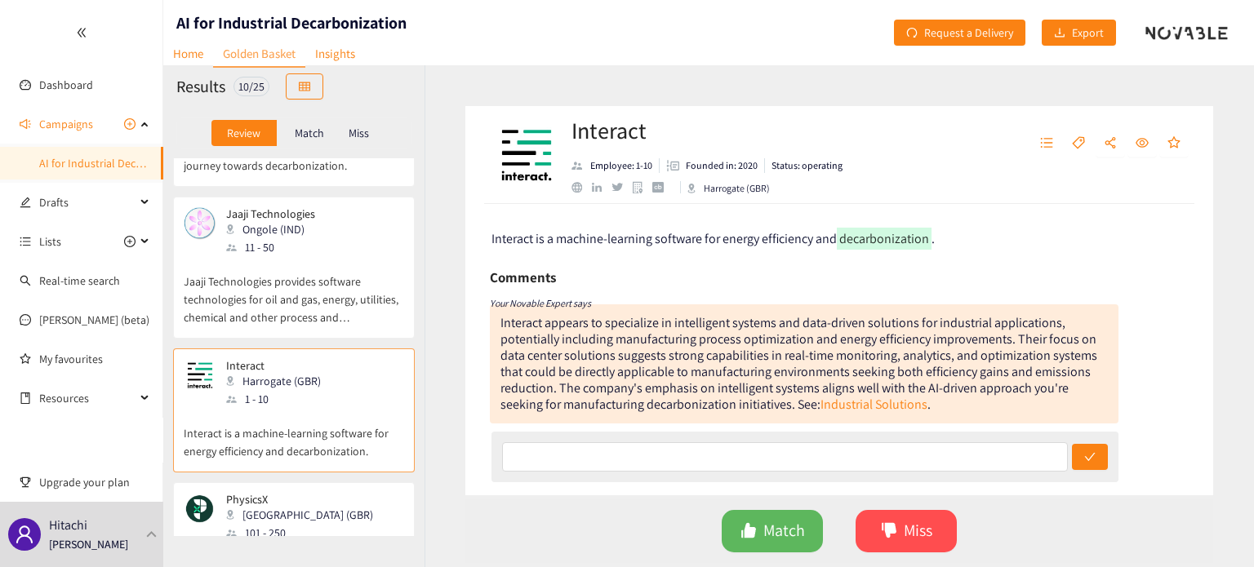
scroll to position [653, 0]
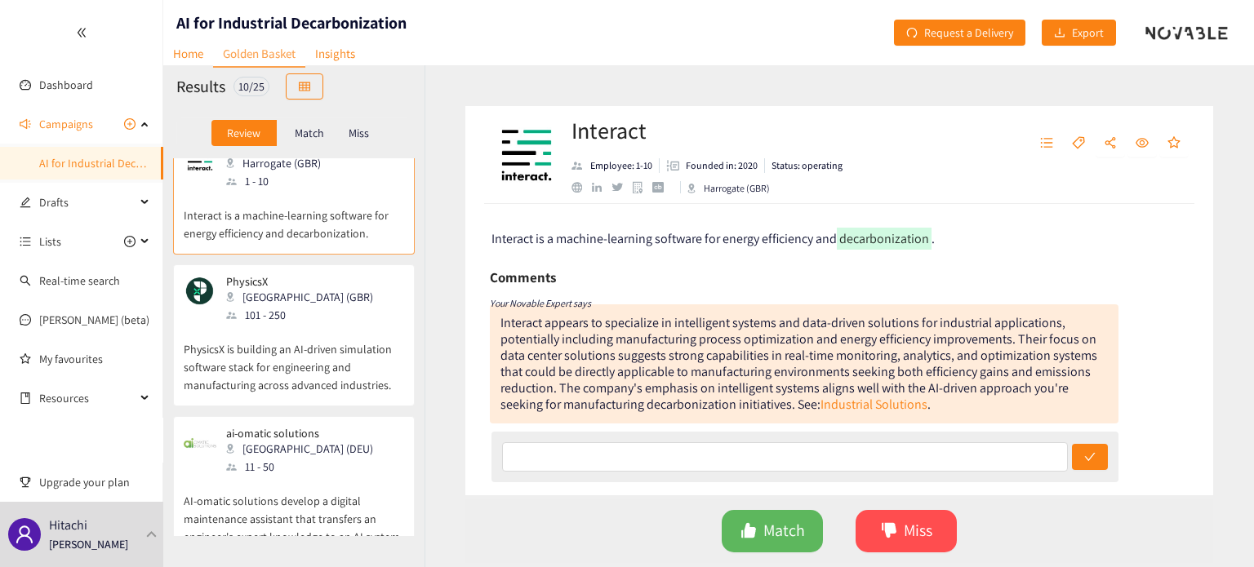
click at [313, 324] on p "PhysicsX is building an AI-driven simulation software stack for engineering and…" at bounding box center [294, 359] width 220 height 70
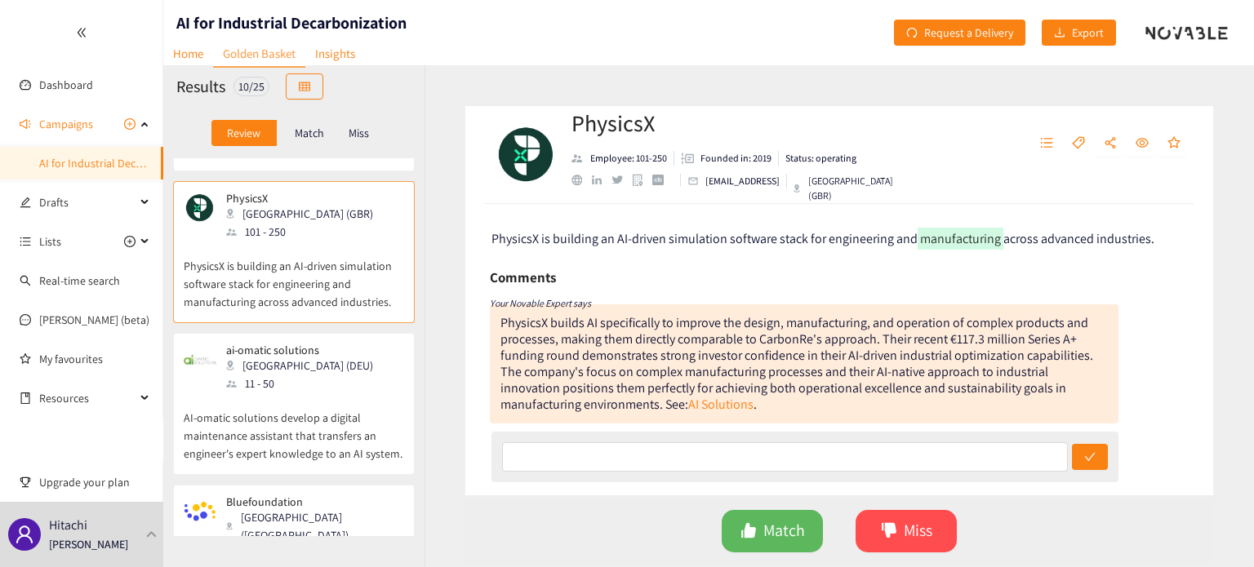
scroll to position [762, 0]
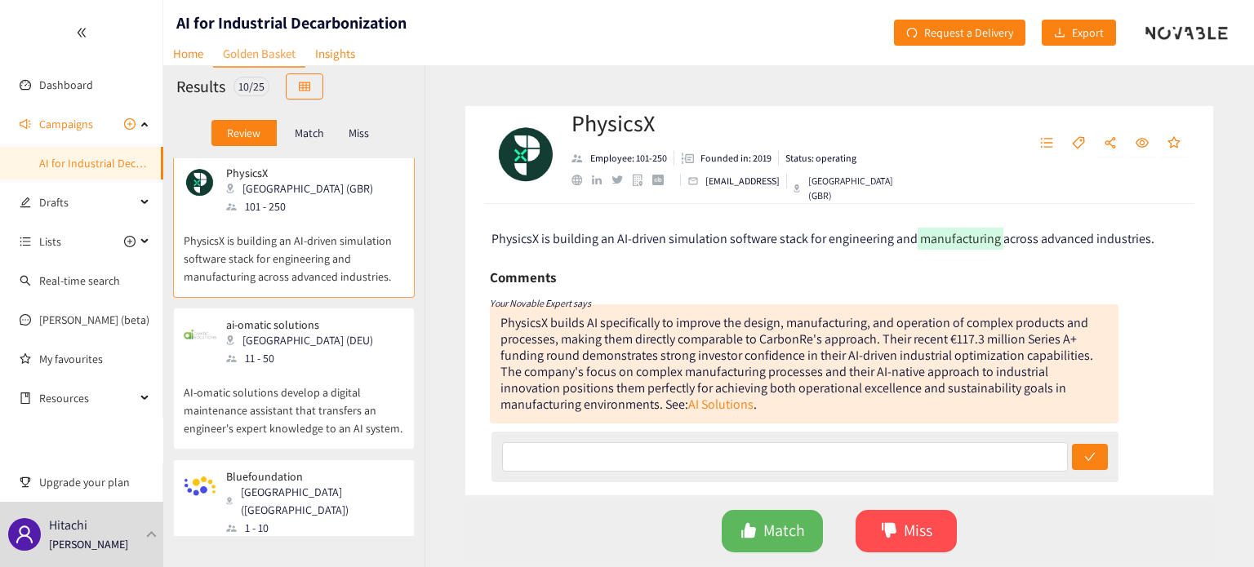
click at [313, 367] on p "AI-omatic solutions develop a digital maintenance assistant that transfers an e…" at bounding box center [294, 402] width 220 height 70
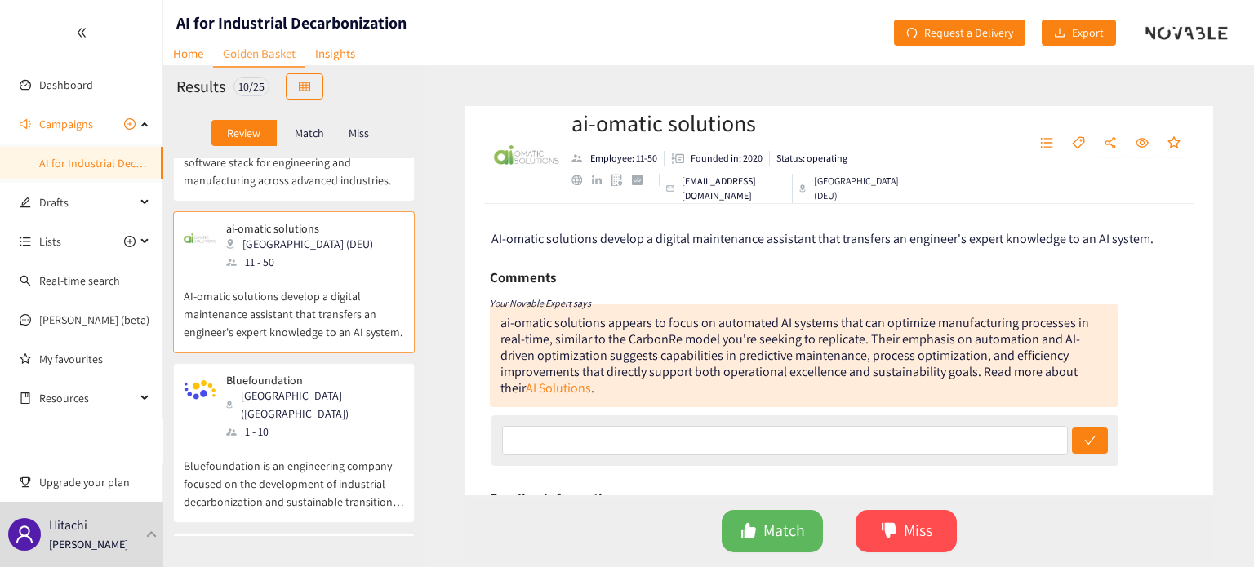
scroll to position [980, 0]
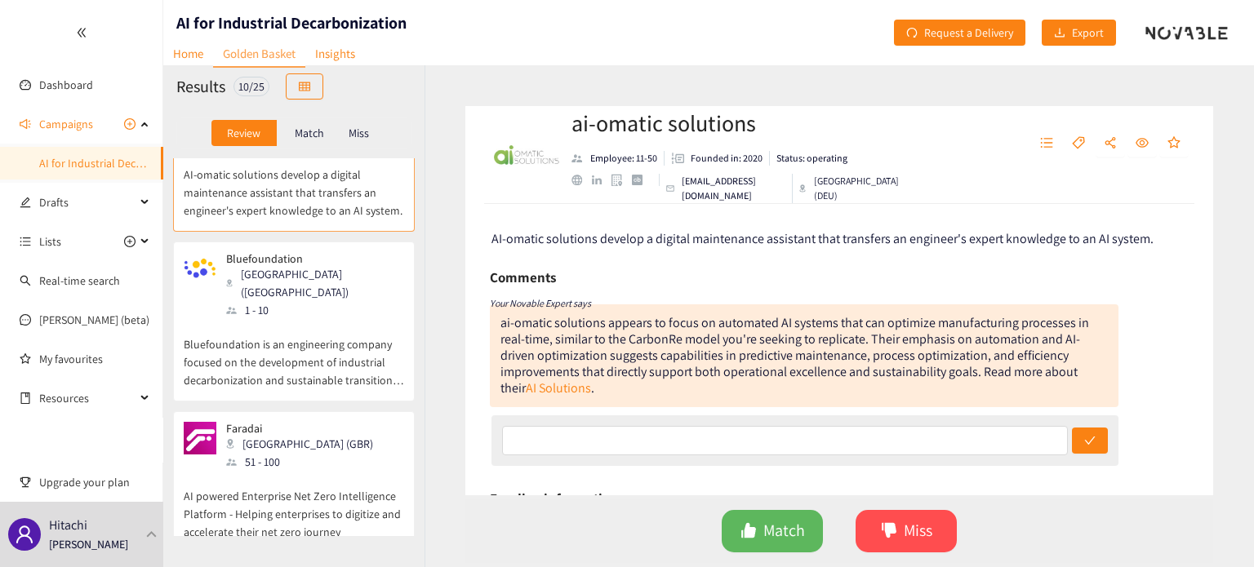
click at [330, 319] on p "Bluefoundation is an engineering company focused on the development of industri…" at bounding box center [294, 354] width 220 height 70
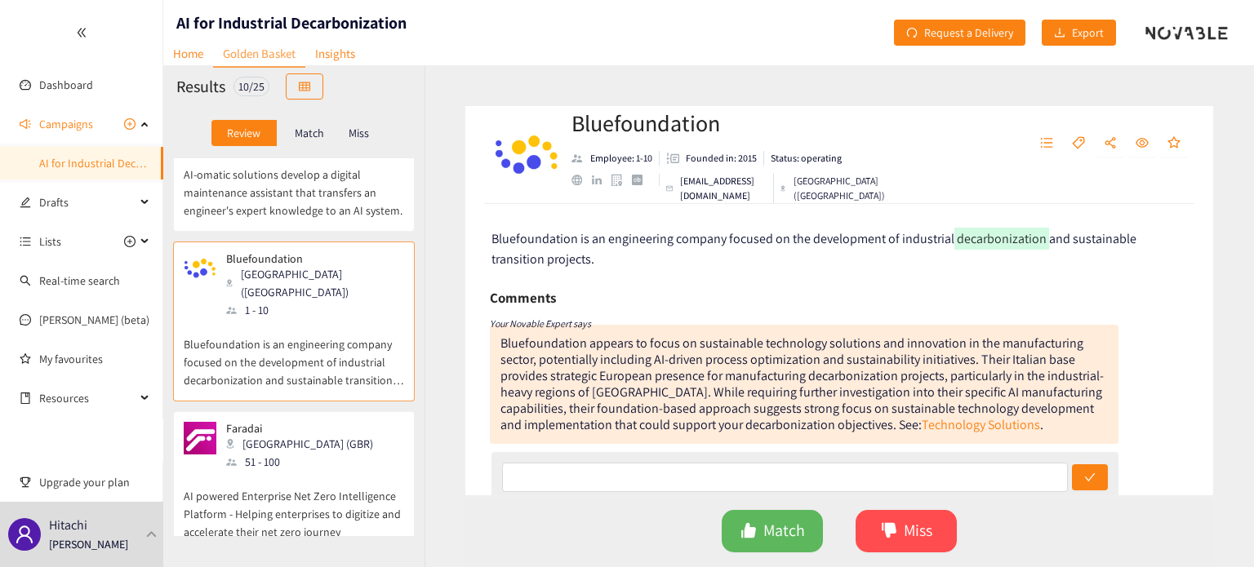
scroll to position [1083, 0]
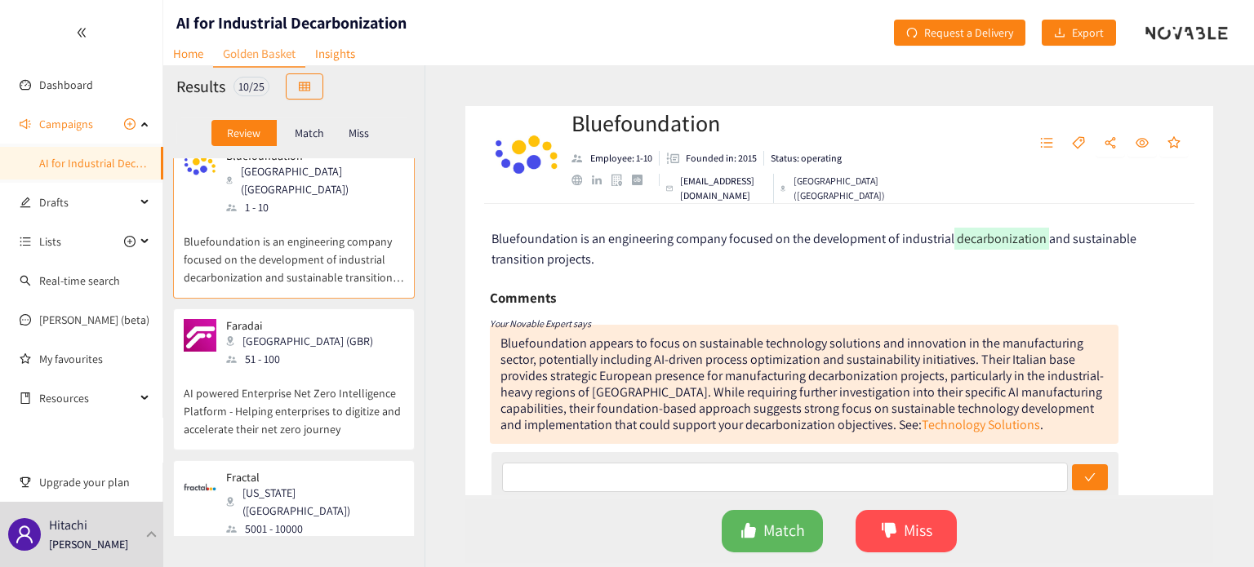
click at [330, 319] on div "Faradai London (GBR) 51 - 100" at bounding box center [294, 343] width 220 height 49
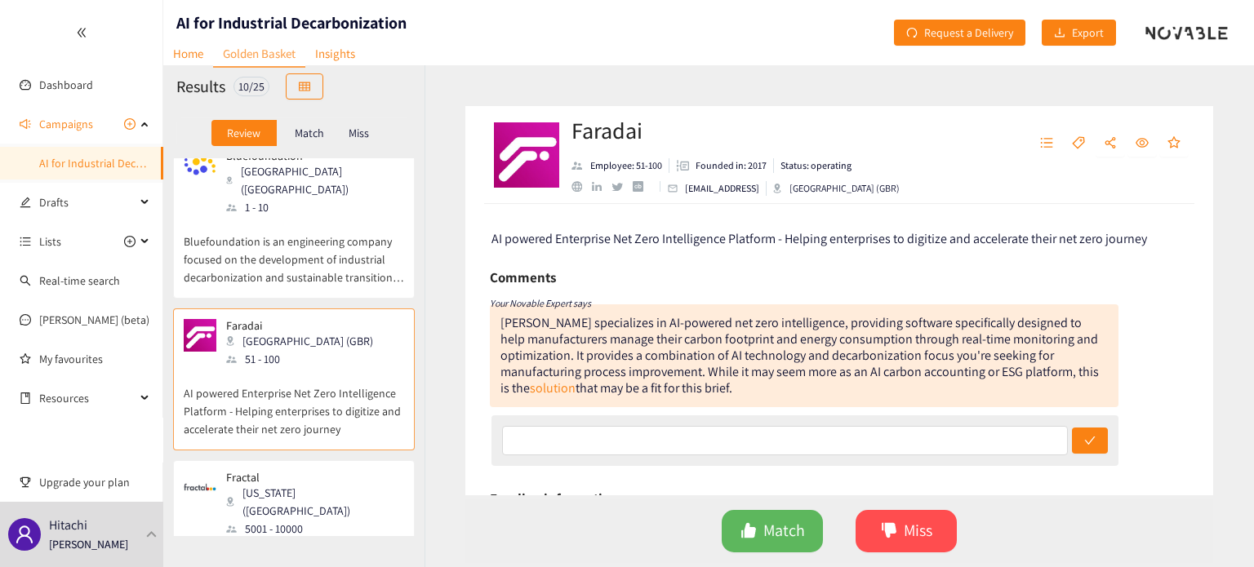
click at [316, 471] on div "Fractal [US_STATE] ([GEOGRAPHIC_DATA]) 5001 - 10000" at bounding box center [294, 504] width 220 height 67
